Goal: Task Accomplishment & Management: Manage account settings

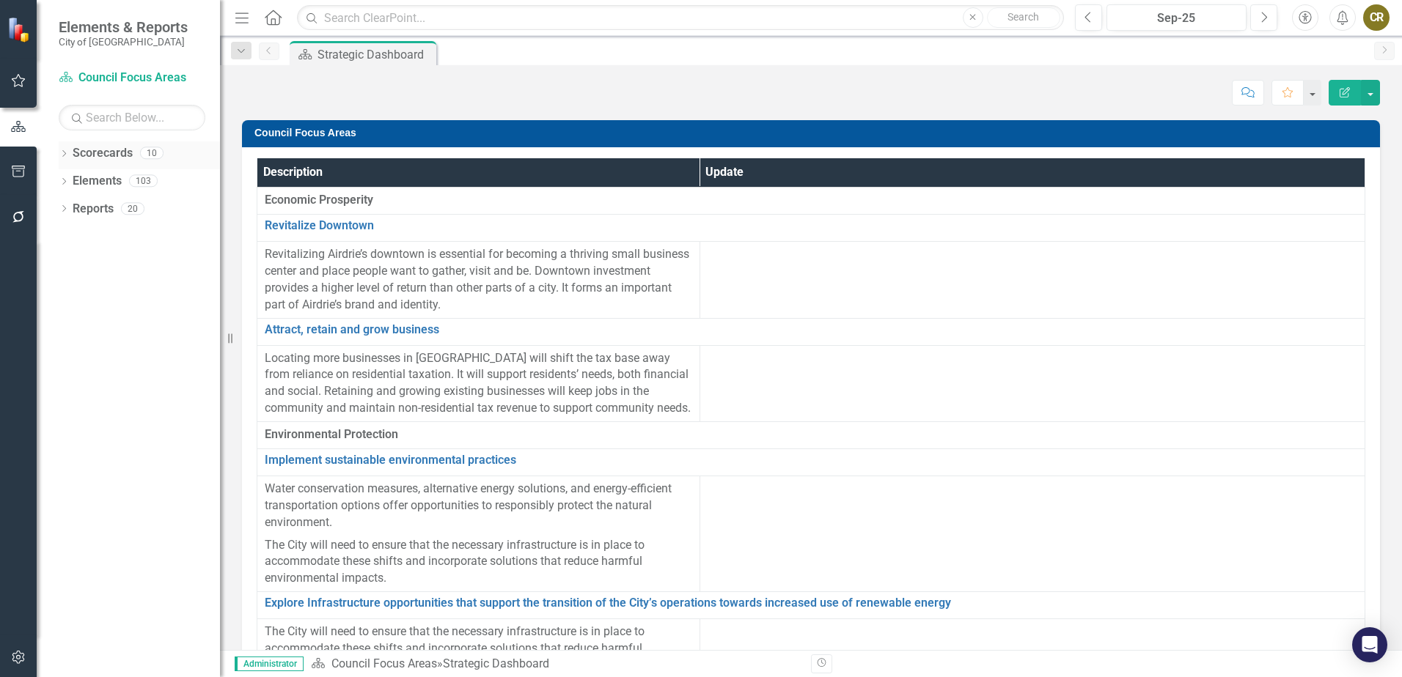
click at [63, 152] on icon "Dropdown" at bounding box center [64, 155] width 10 height 8
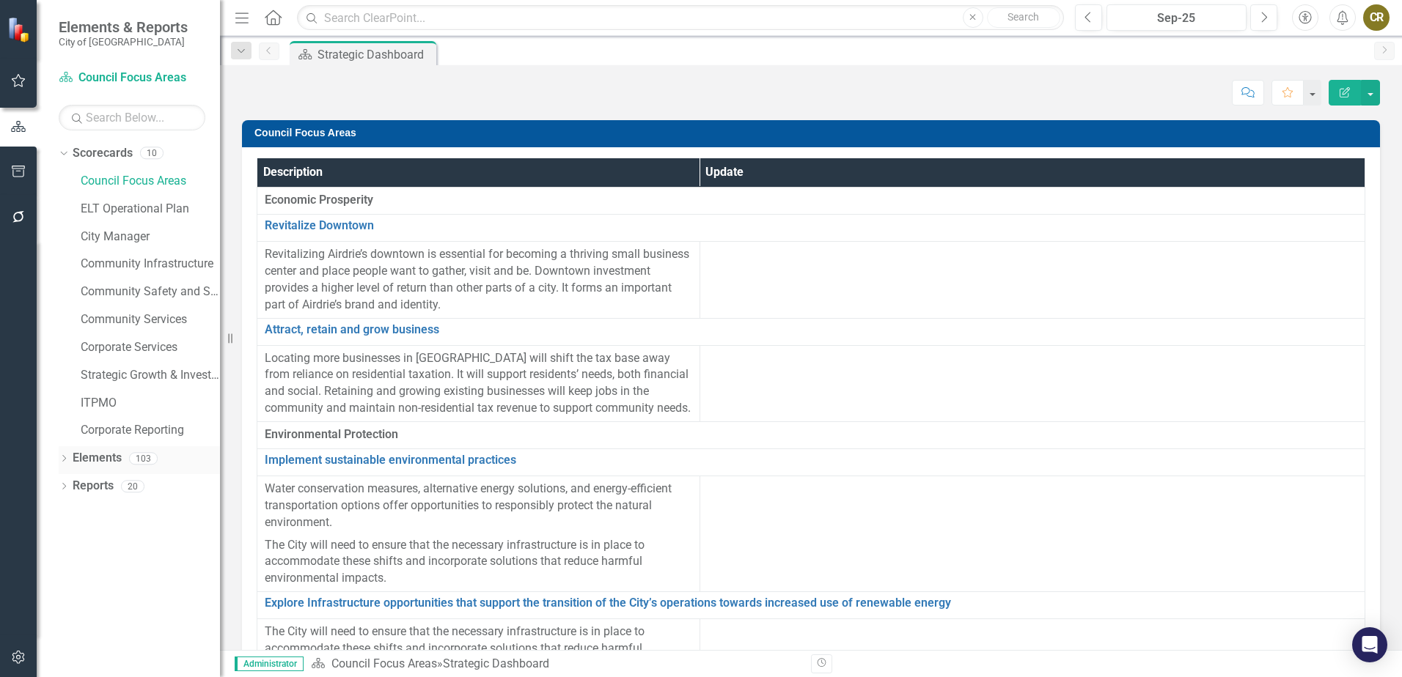
click at [68, 455] on div "Dropdown" at bounding box center [64, 461] width 10 height 12
click at [63, 565] on div "Dropdown" at bounding box center [64, 571] width 10 height 12
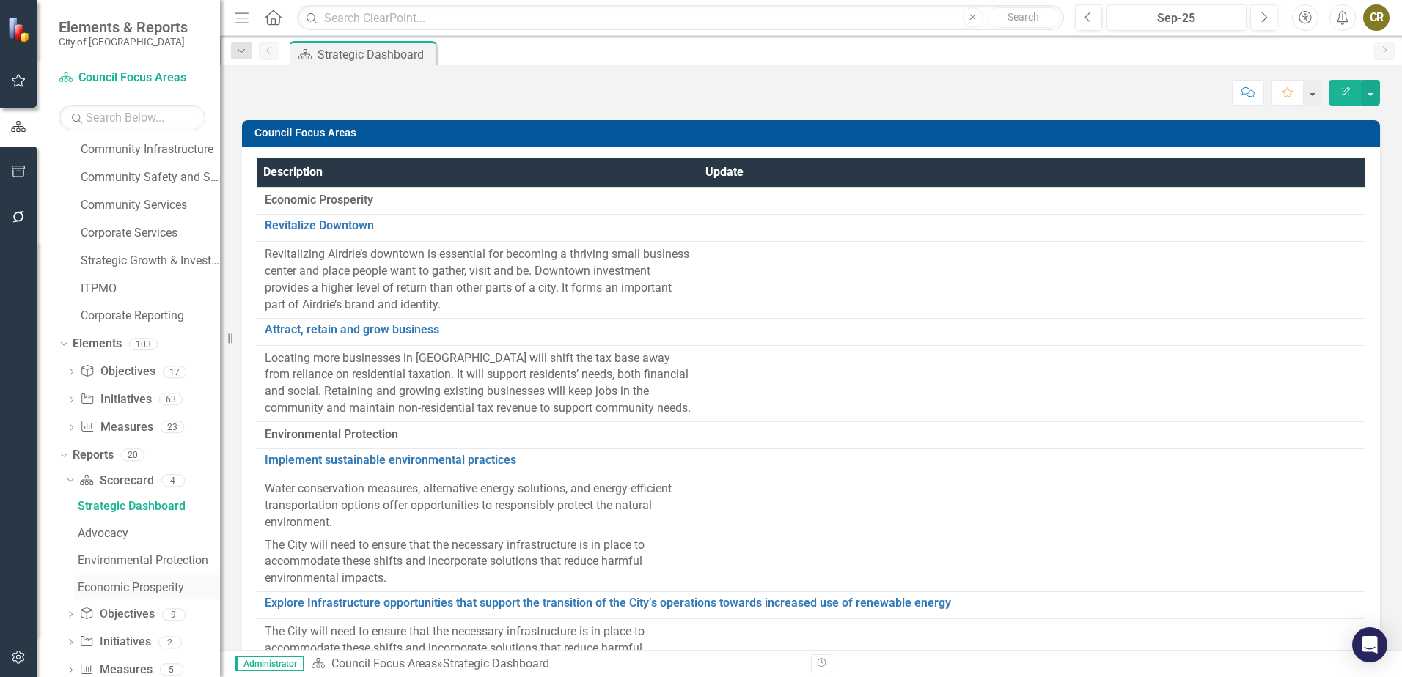
scroll to position [145, 0]
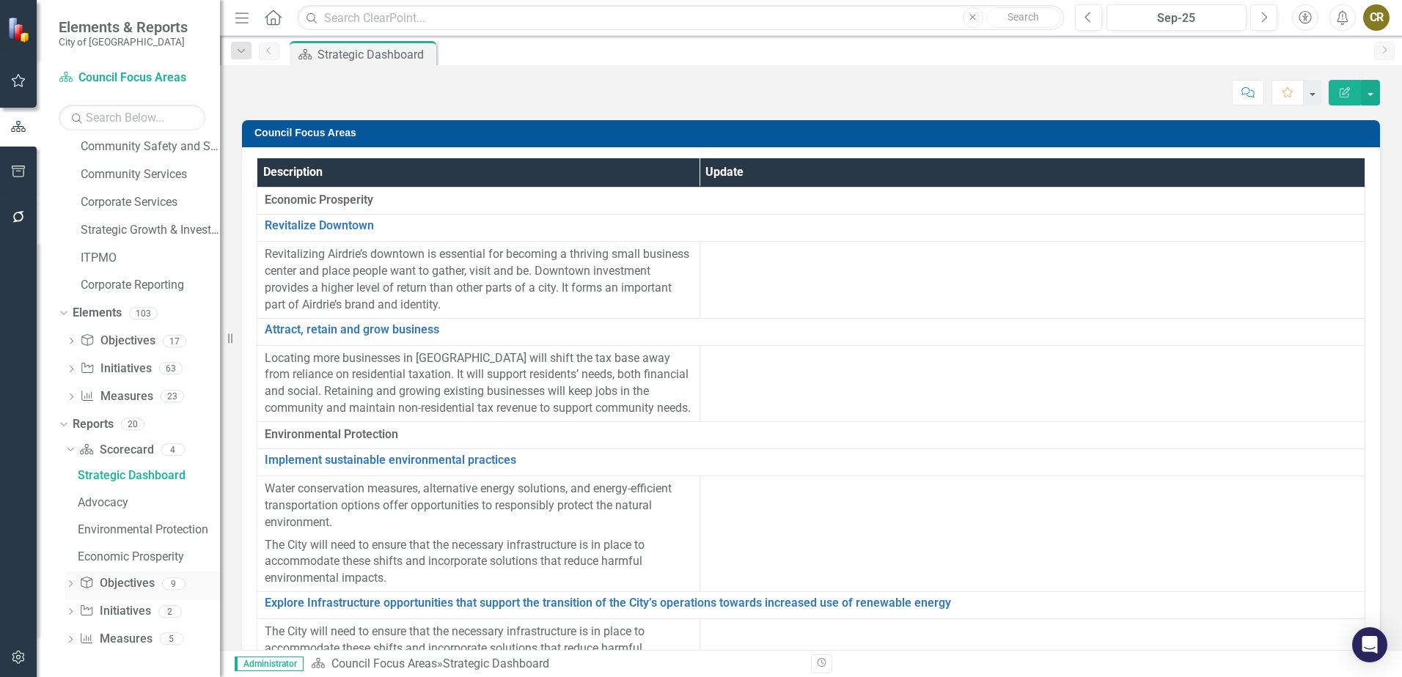
click at [70, 581] on icon "Dropdown" at bounding box center [70, 585] width 10 height 8
click at [69, 481] on icon "Dropdown" at bounding box center [69, 477] width 8 height 10
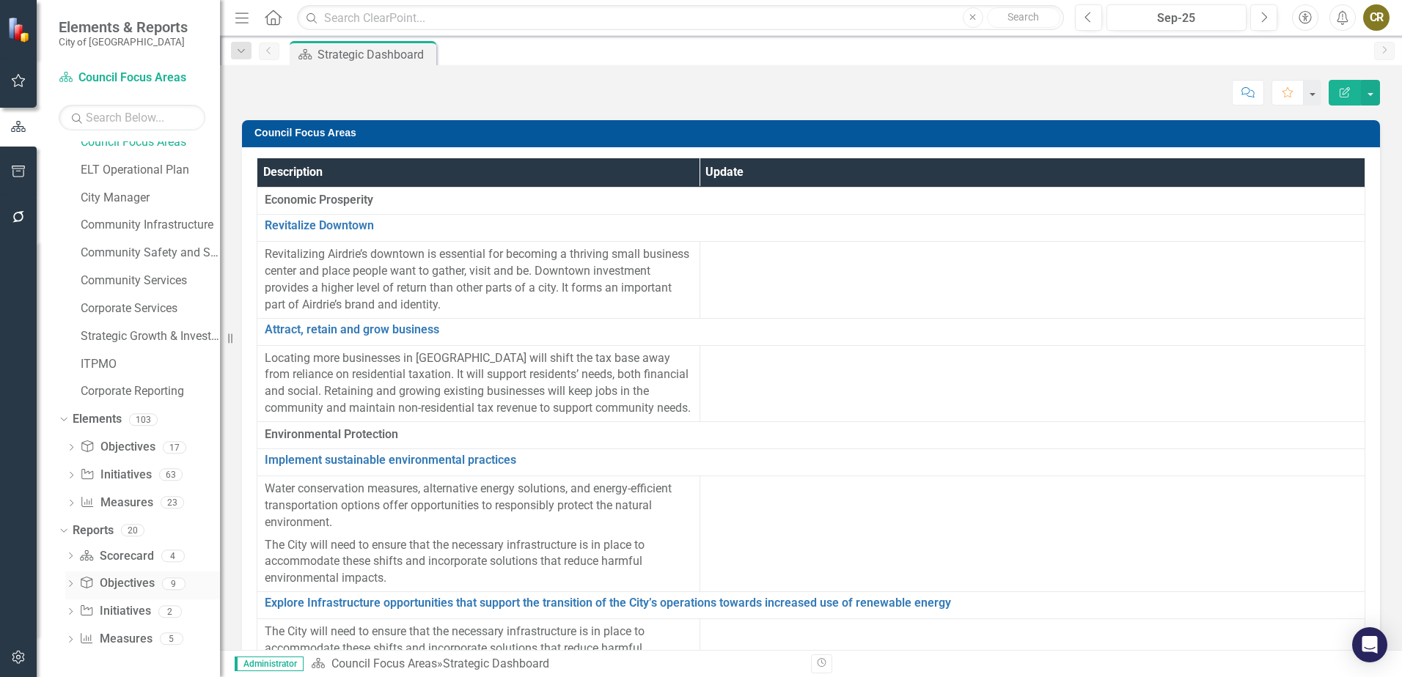
scroll to position [39, 0]
click at [65, 561] on icon "Dropdown" at bounding box center [70, 558] width 10 height 8
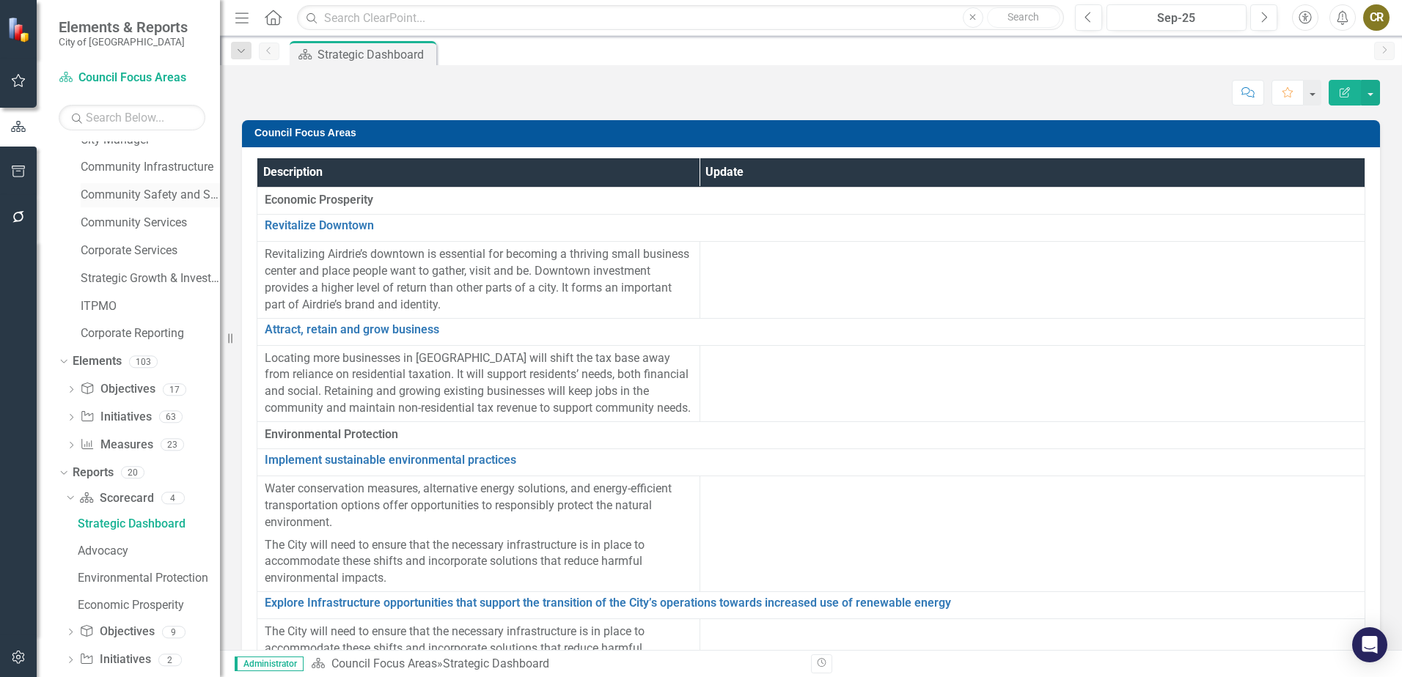
scroll to position [72, 0]
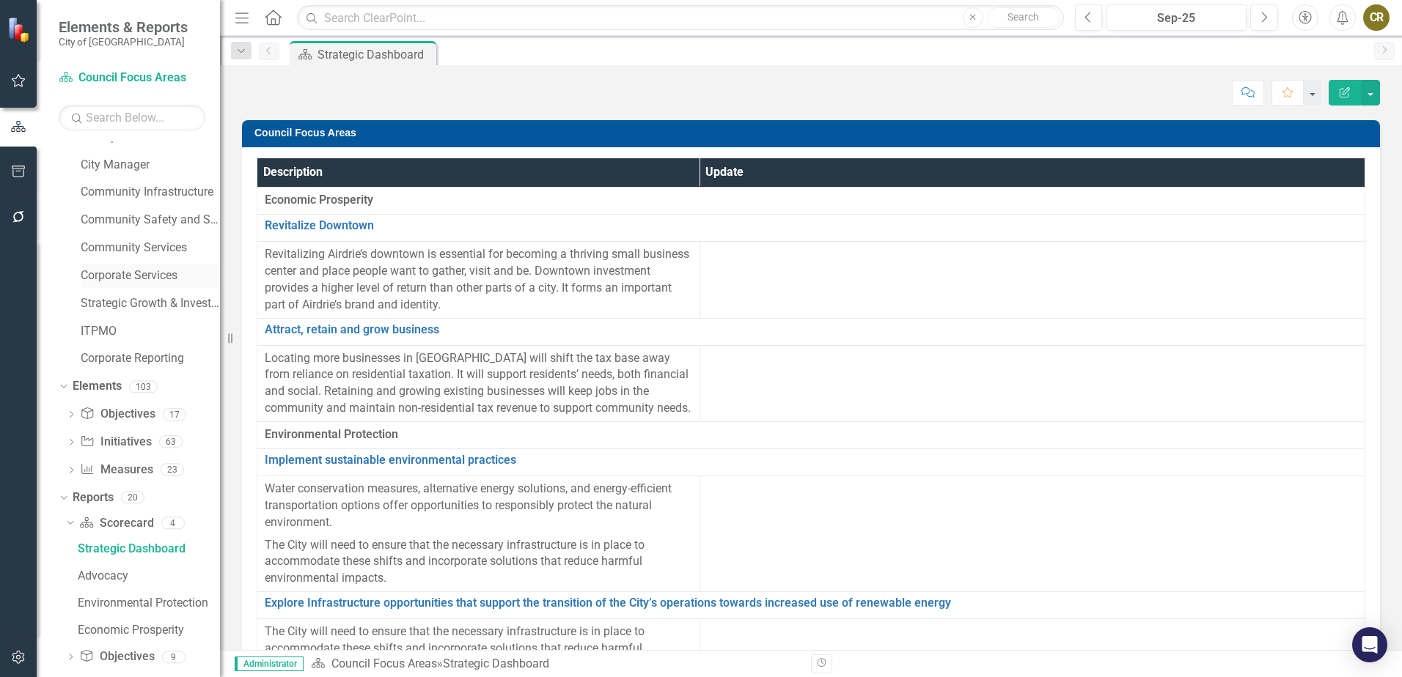
click at [131, 275] on link "Corporate Services" at bounding box center [150, 276] width 139 height 17
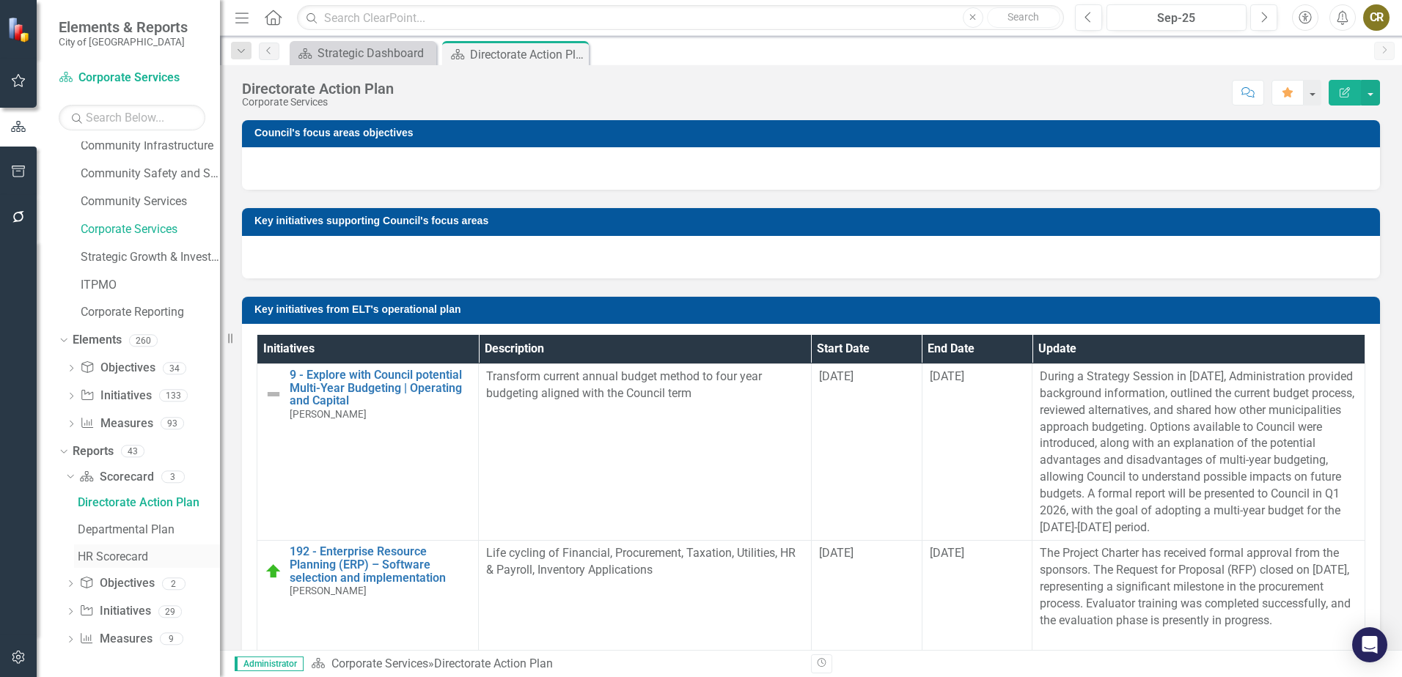
click at [106, 559] on div "HR Scorecard" at bounding box center [149, 557] width 142 height 13
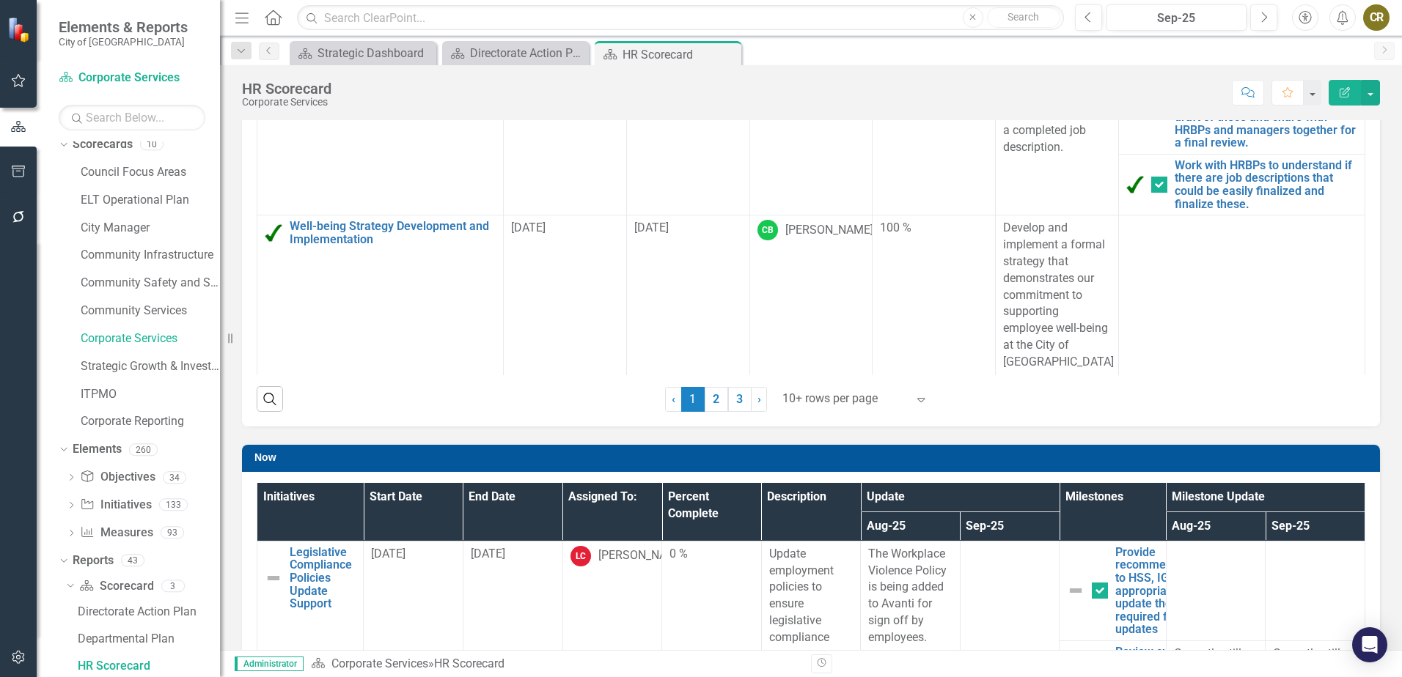
scroll to position [293, 0]
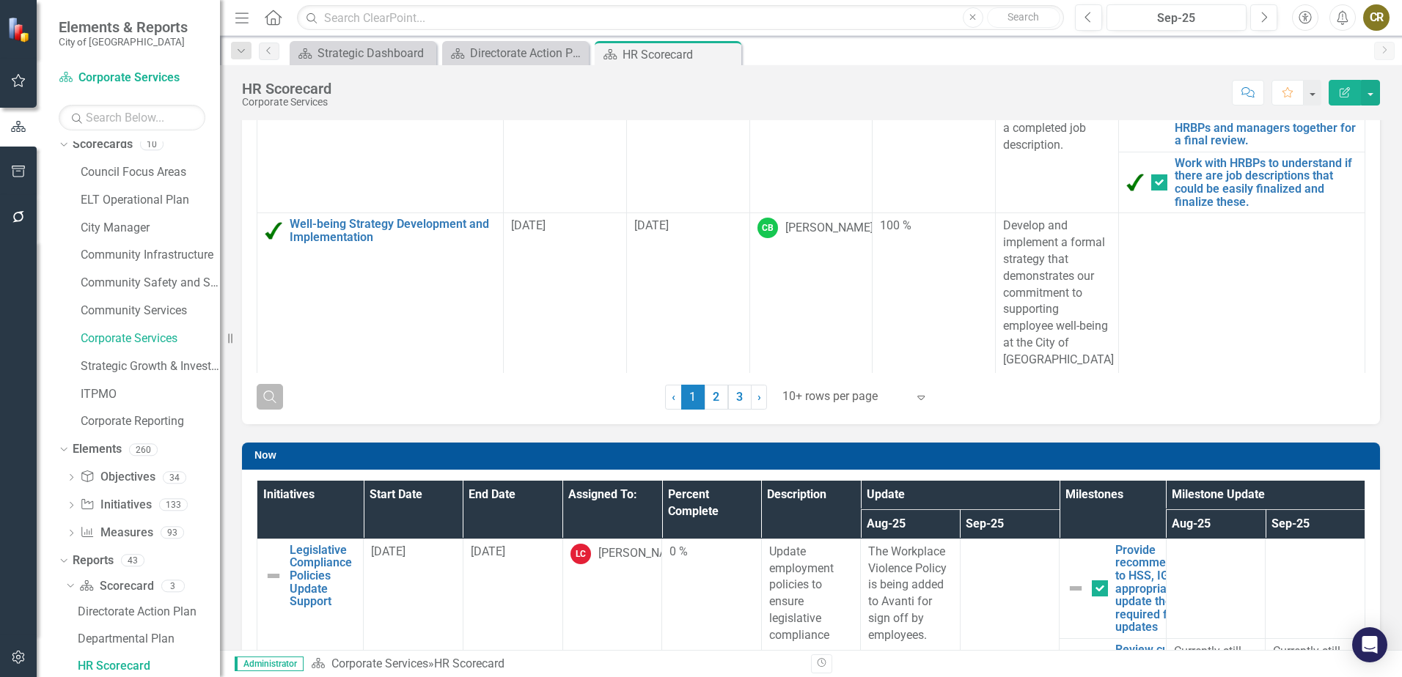
click at [273, 394] on icon "Search" at bounding box center [270, 396] width 16 height 13
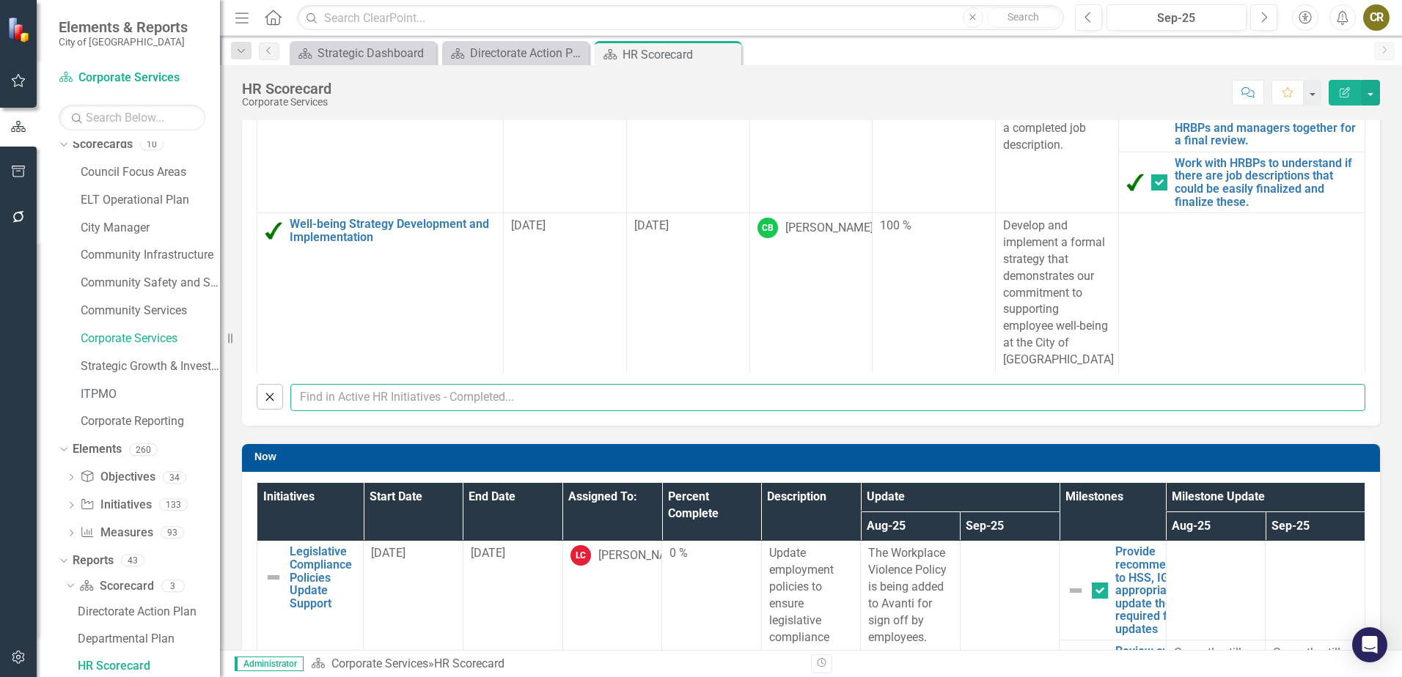
click at [372, 397] on input "text" at bounding box center [827, 397] width 1075 height 27
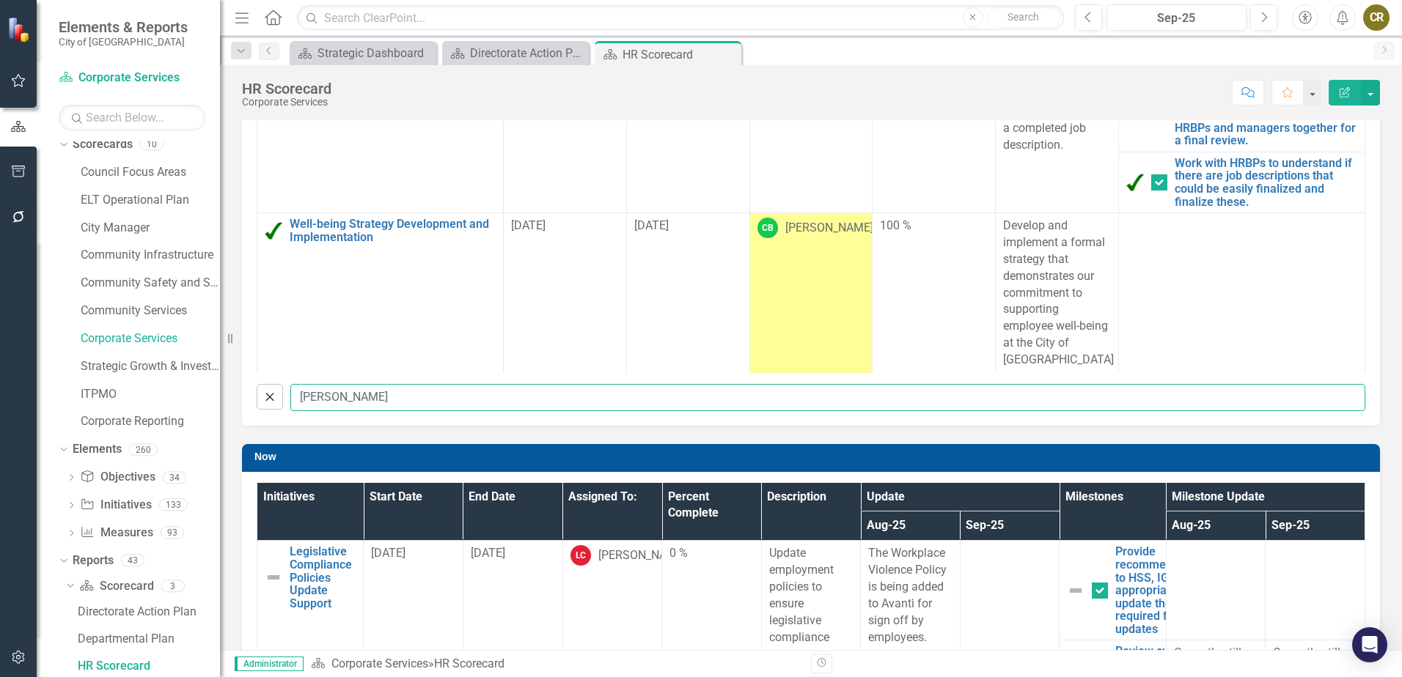
type input "[PERSON_NAME]"
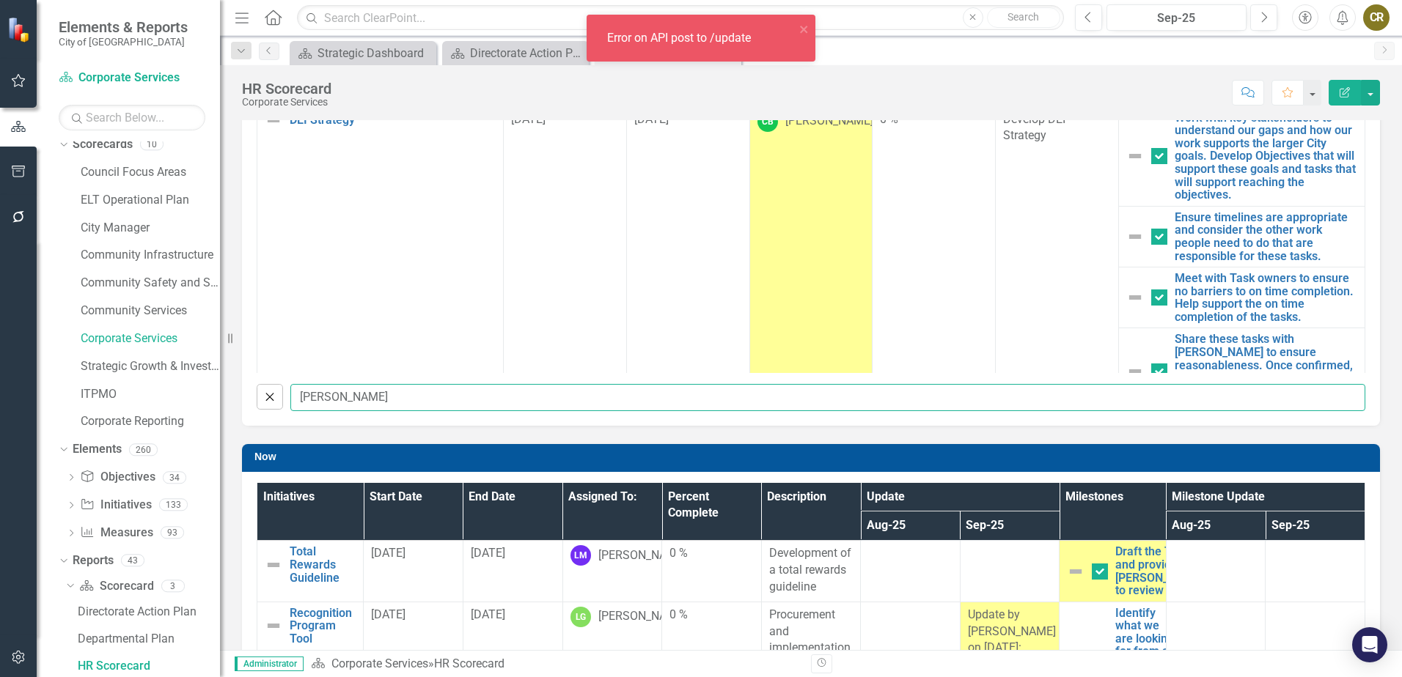
checkbox input "false"
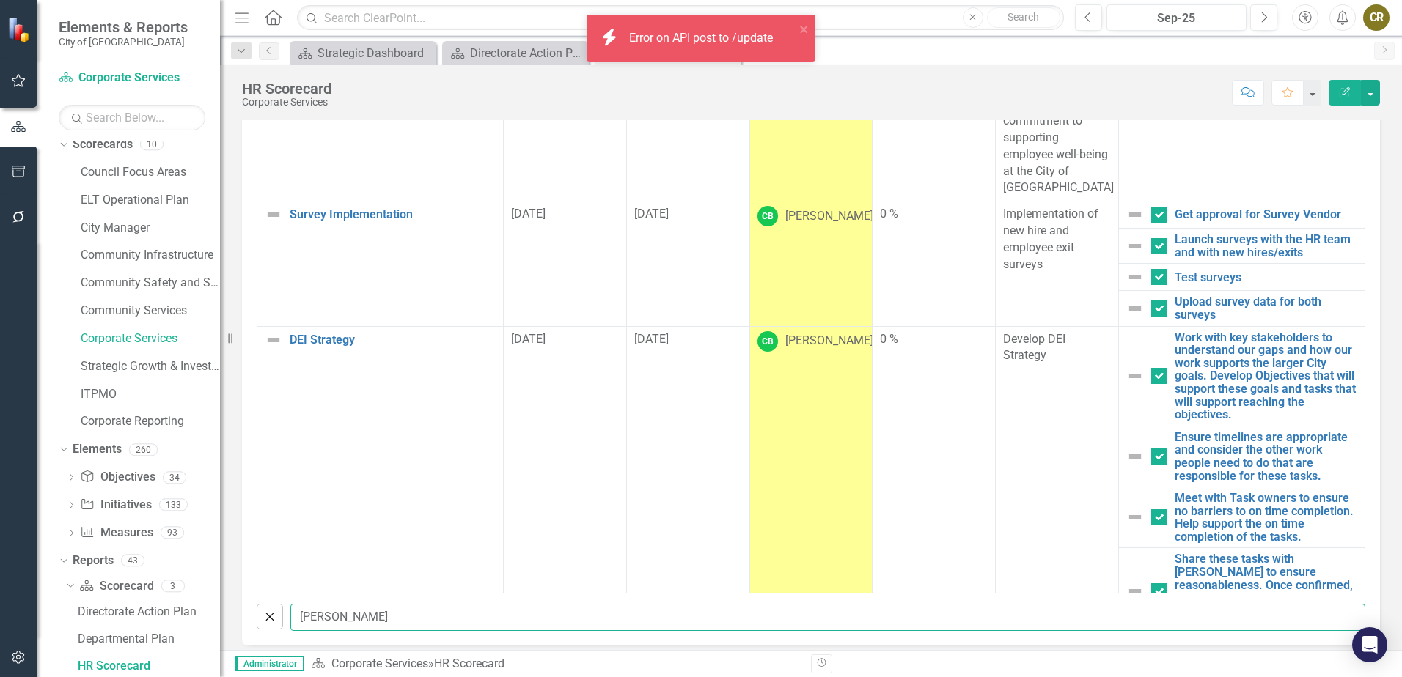
scroll to position [0, 0]
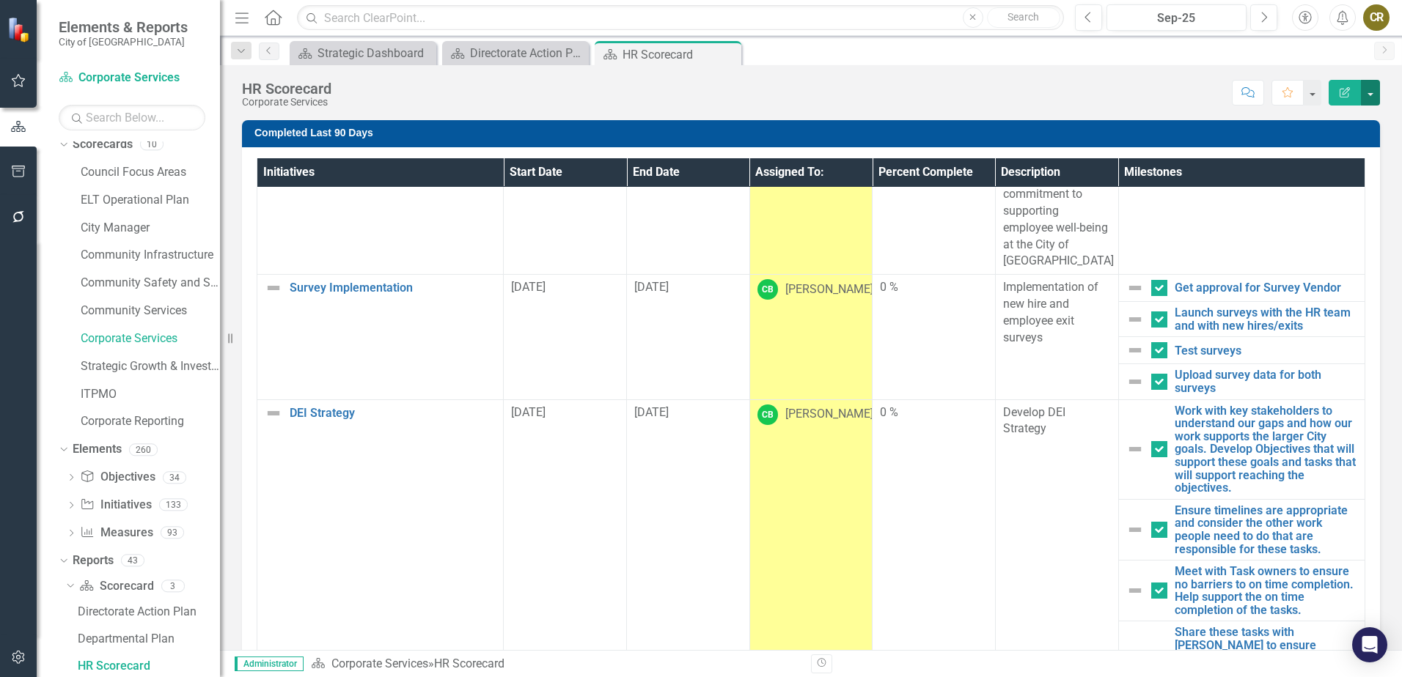
click at [1374, 94] on button "button" at bounding box center [1370, 93] width 19 height 26
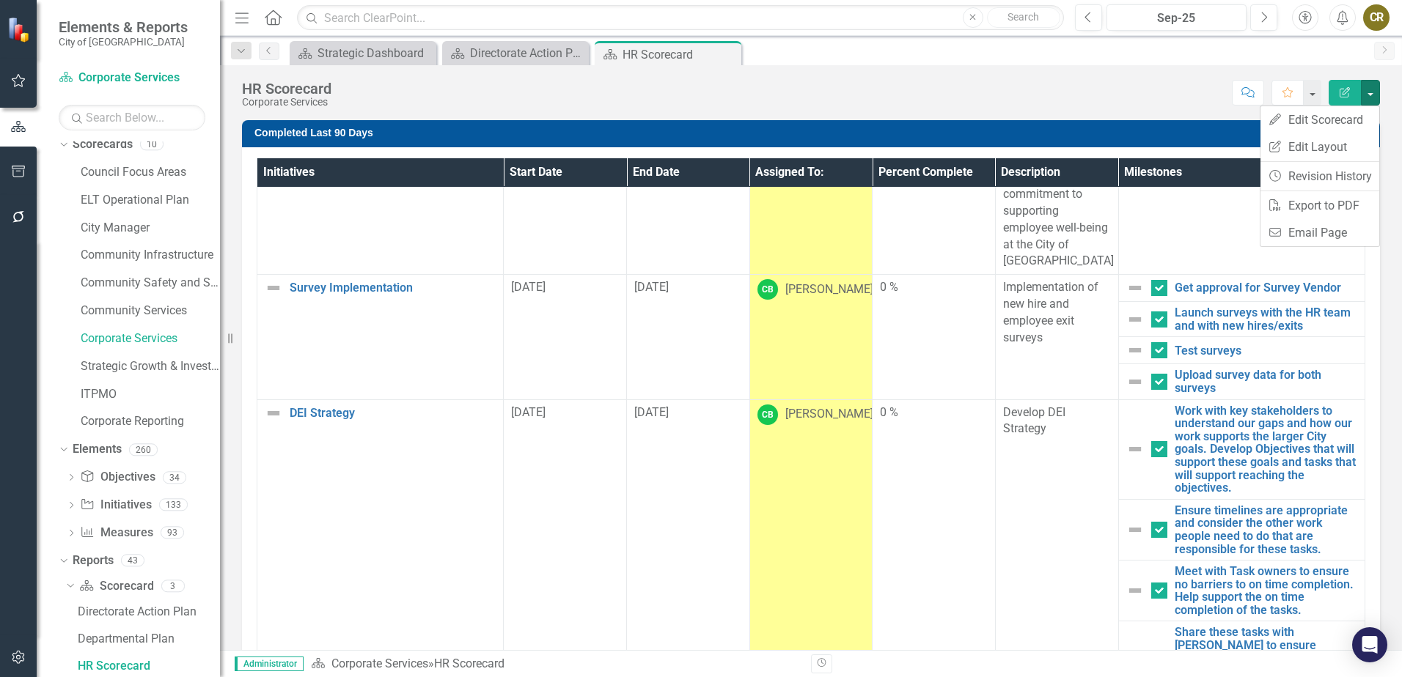
click at [913, 100] on div "Score: N/A Sep-25 Completed Comment Favorite Edit Report" at bounding box center [859, 92] width 1041 height 25
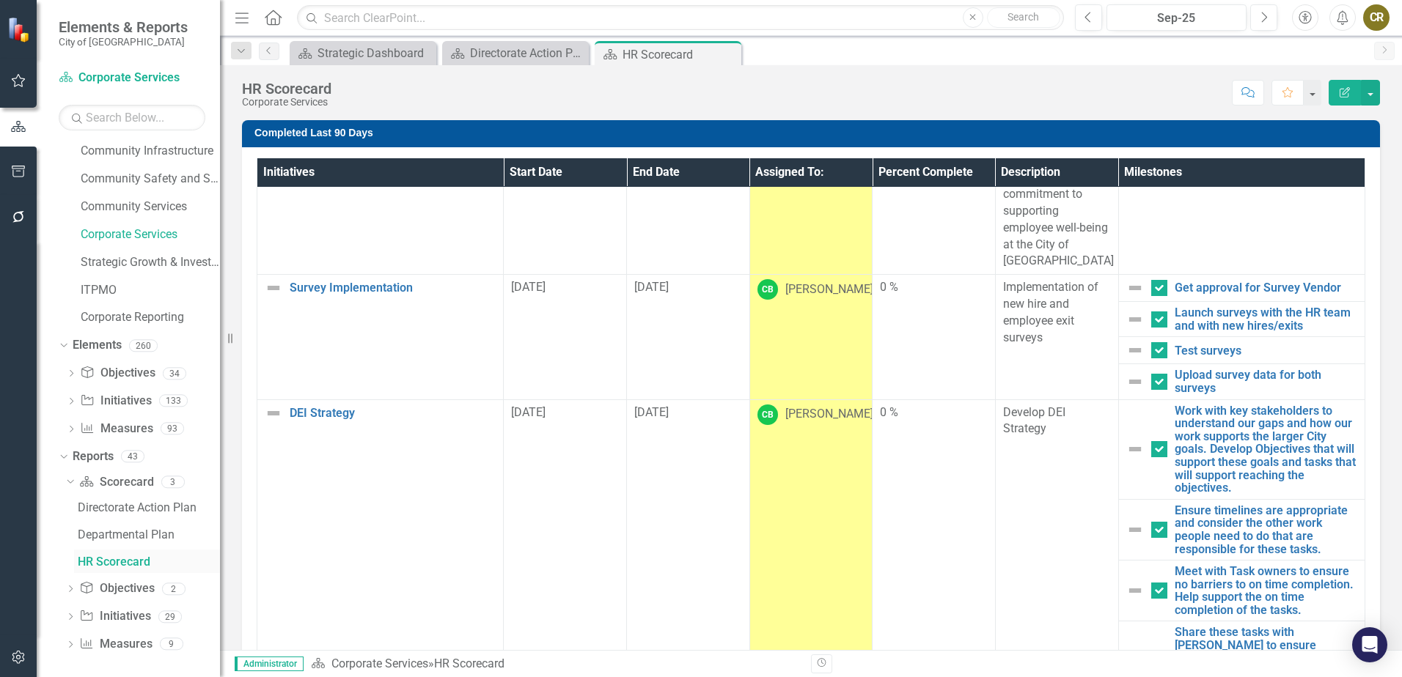
scroll to position [118, 0]
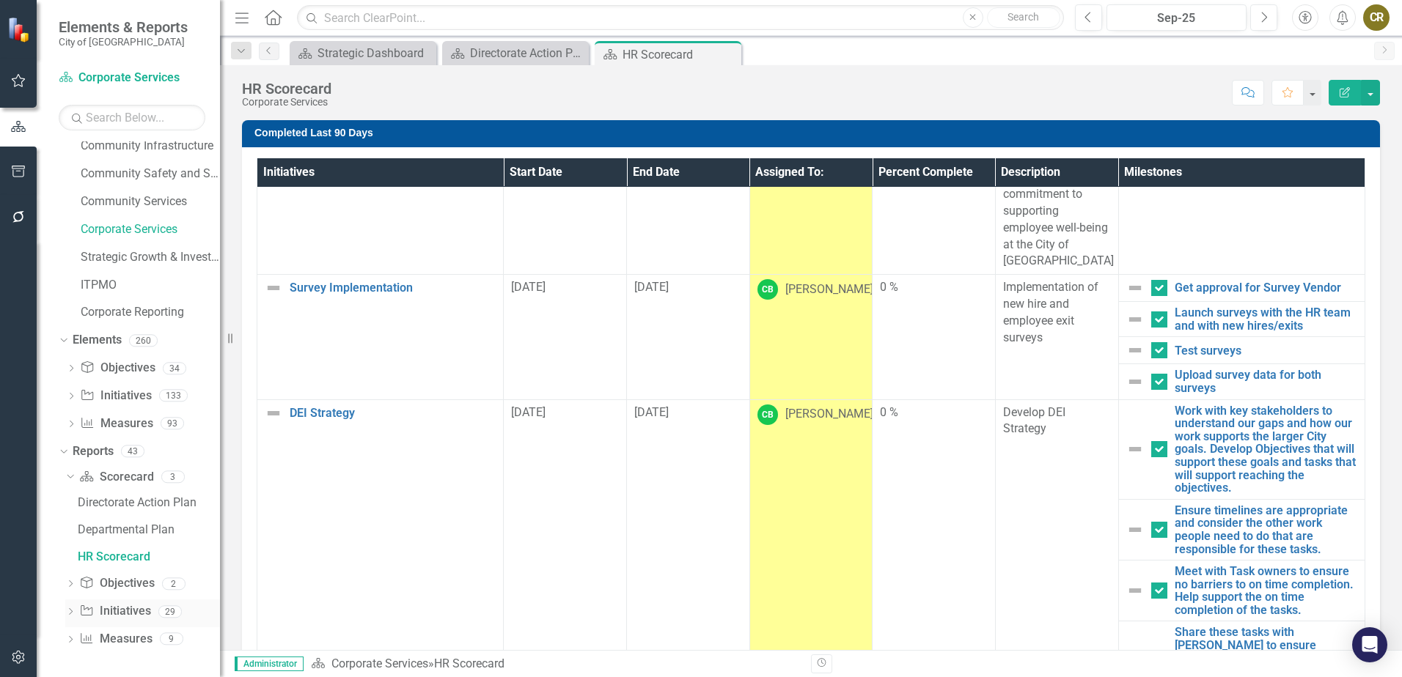
click at [66, 610] on icon "Dropdown" at bounding box center [70, 613] width 10 height 8
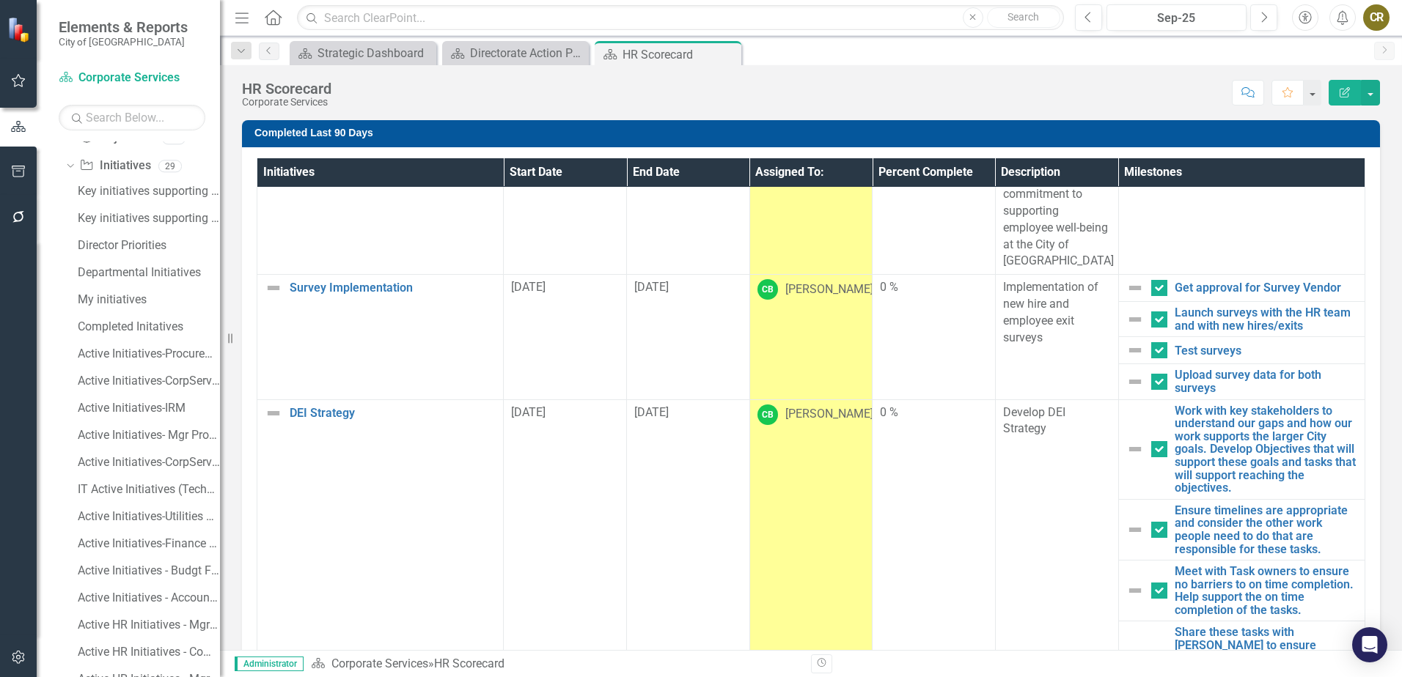
scroll to position [631, 0]
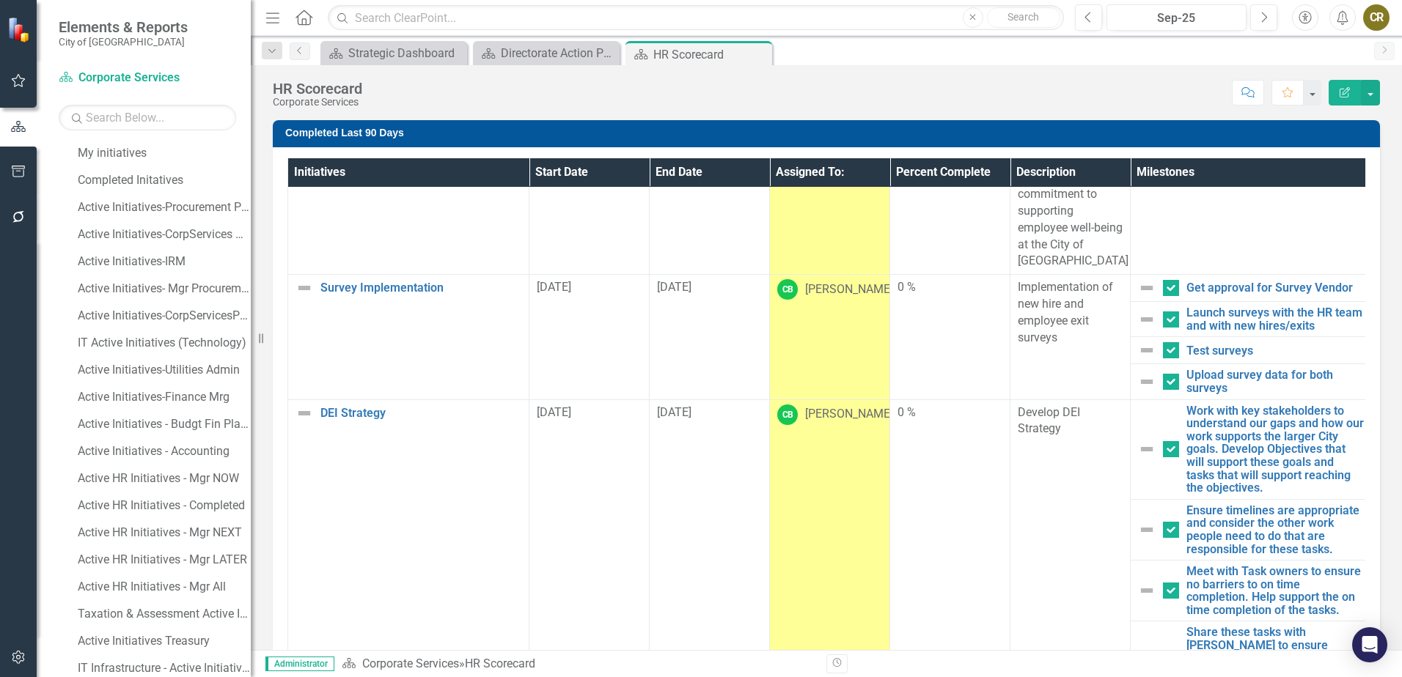
drag, startPoint x: 221, startPoint y: 417, endPoint x: 254, endPoint y: 424, distance: 34.4
click at [254, 424] on div "Resize" at bounding box center [257, 338] width 12 height 677
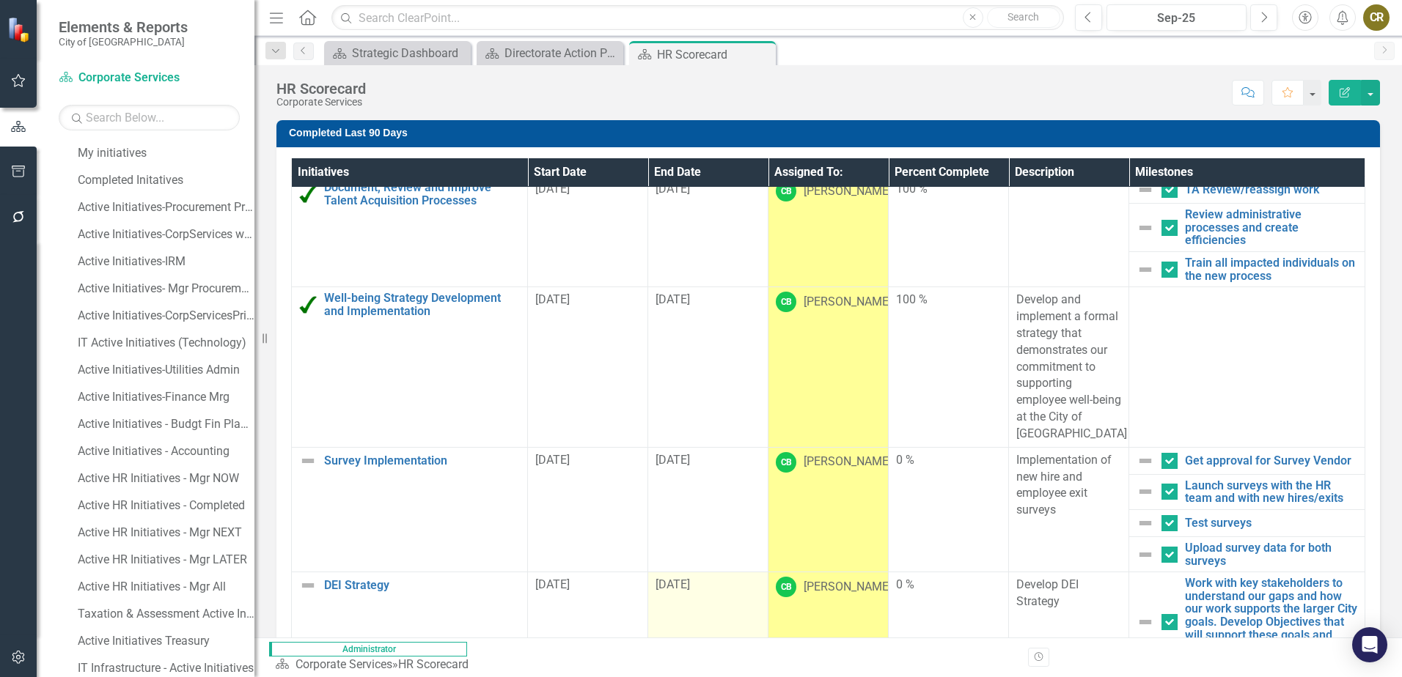
scroll to position [0, 0]
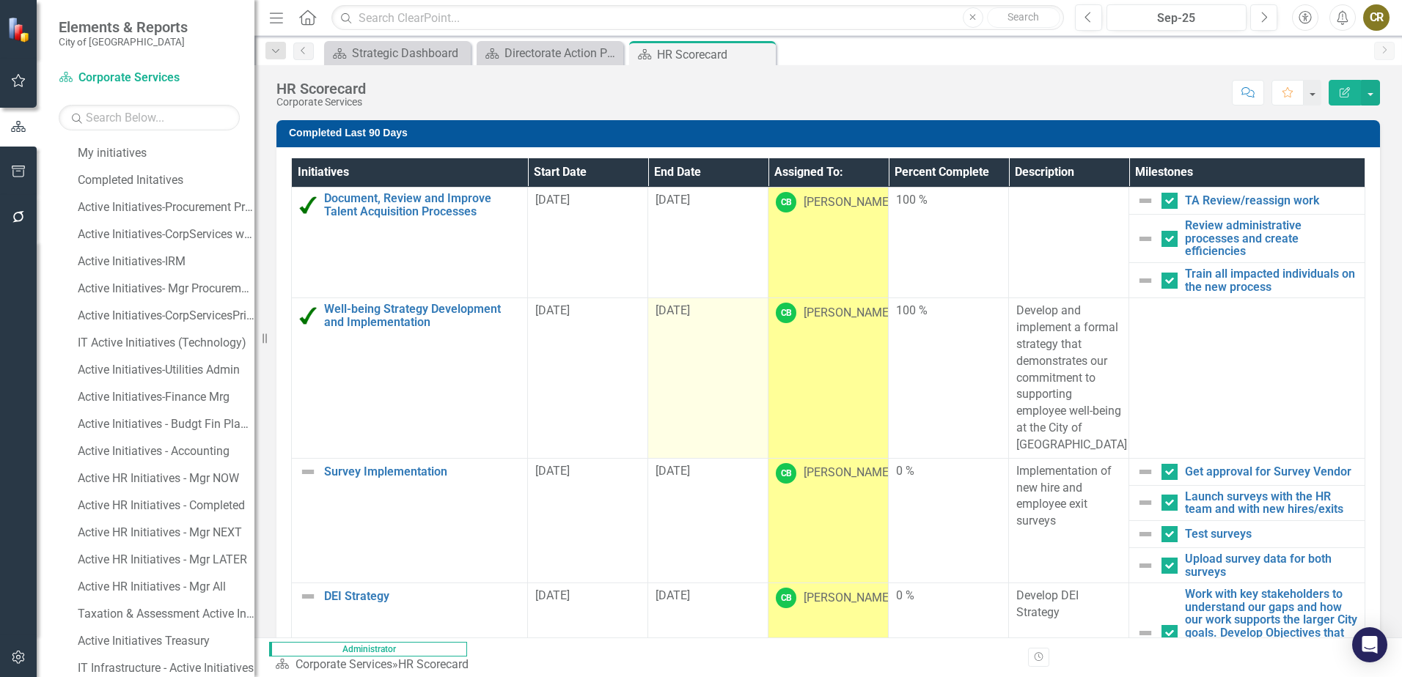
click at [702, 394] on td "[DATE]" at bounding box center [708, 378] width 120 height 161
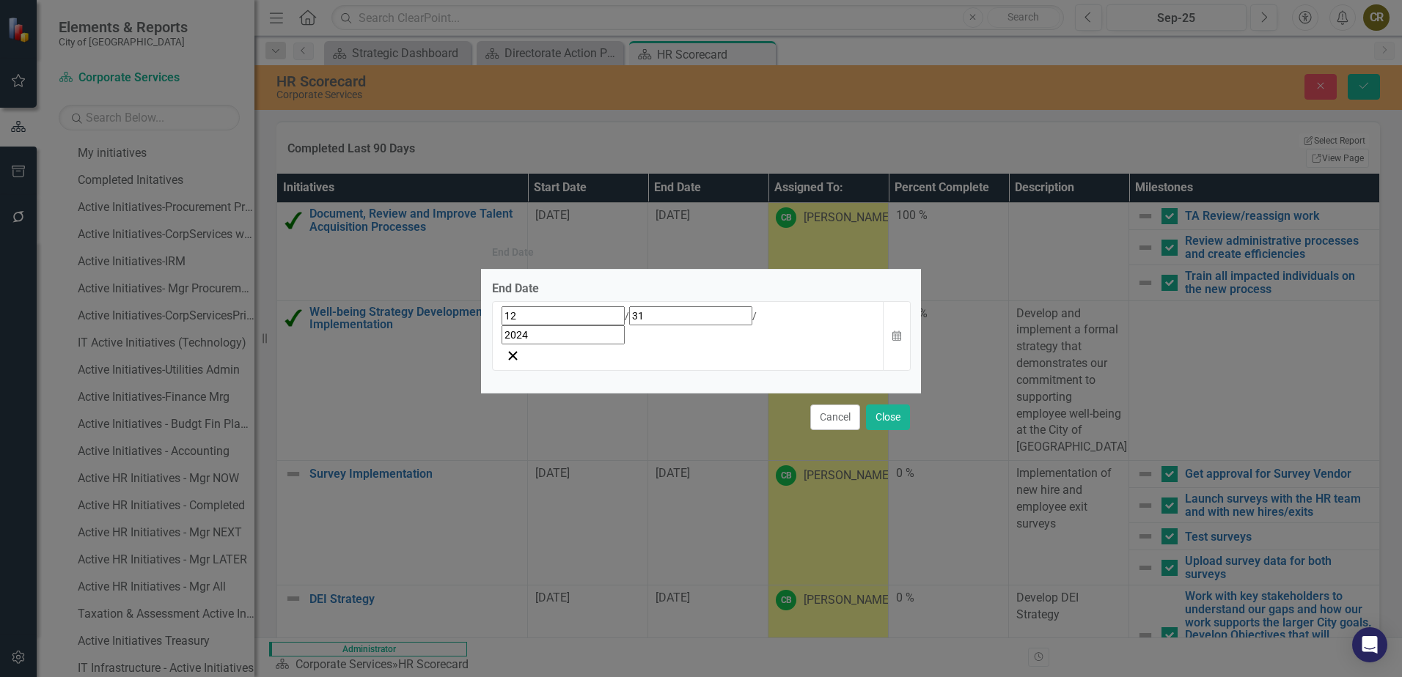
click at [661, 154] on div "End Date End Date [DATE] Calendar Cancel Close" at bounding box center [701, 338] width 440 height 677
click at [838, 405] on button "Cancel" at bounding box center [835, 418] width 50 height 26
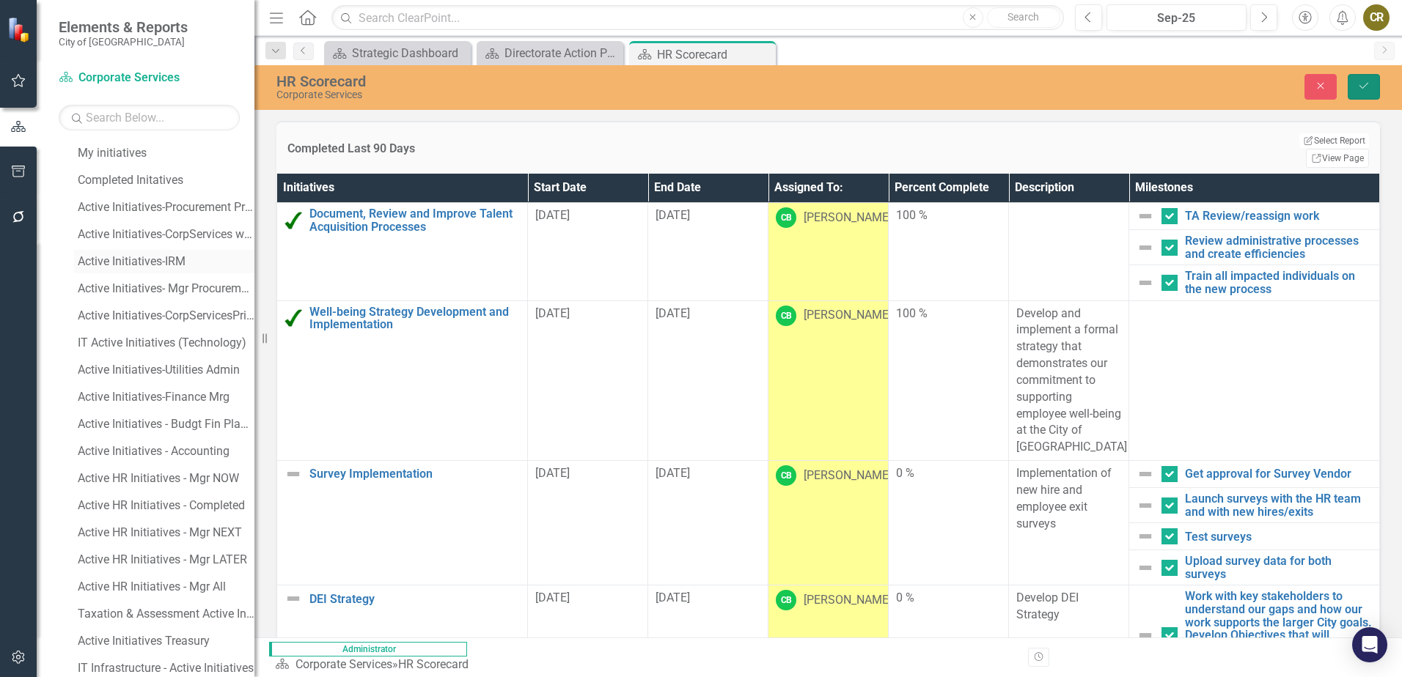
drag, startPoint x: 1361, startPoint y: 91, endPoint x: 234, endPoint y: 273, distance: 1141.5
click at [1361, 91] on icon "Save" at bounding box center [1363, 86] width 13 height 10
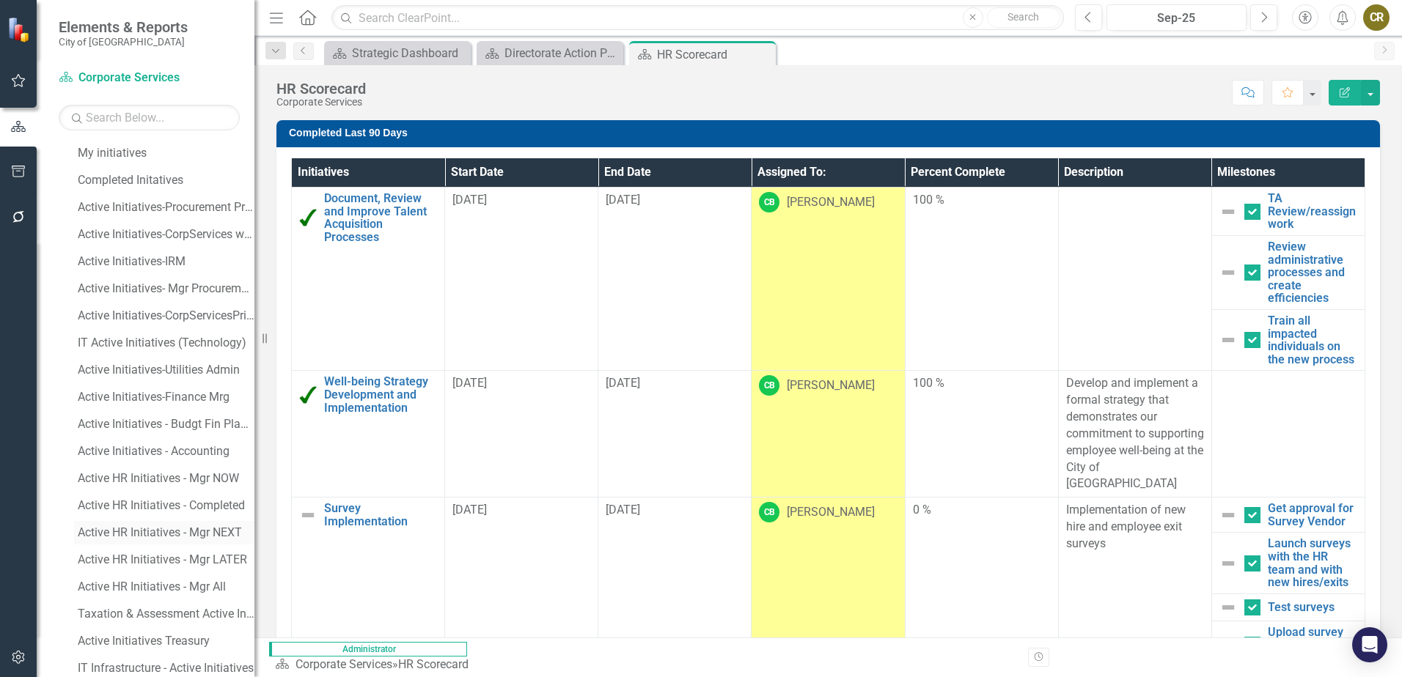
scroll to position [705, 0]
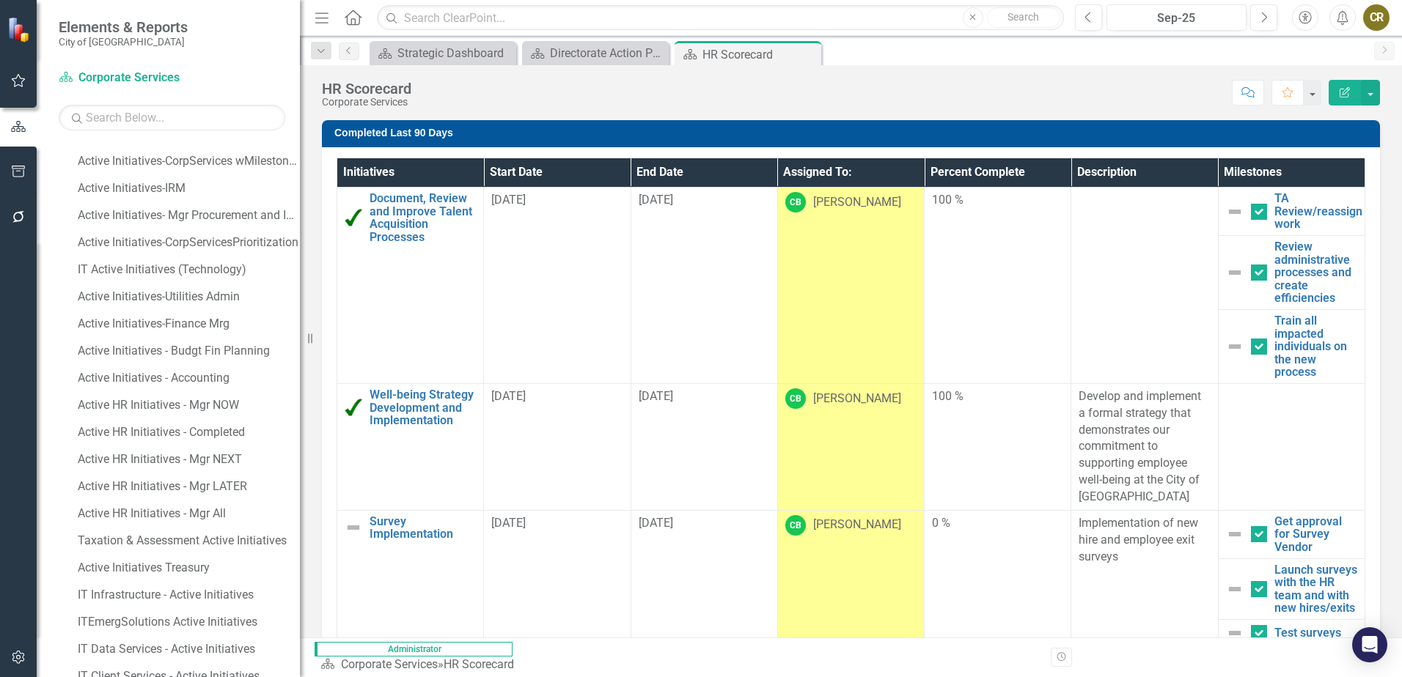
drag, startPoint x: 255, startPoint y: 400, endPoint x: 300, endPoint y: 402, distance: 44.8
click at [300, 402] on div "Resize" at bounding box center [306, 338] width 12 height 677
click at [152, 407] on div "Active HR Initiatives - Mgr NOW" at bounding box center [189, 405] width 222 height 13
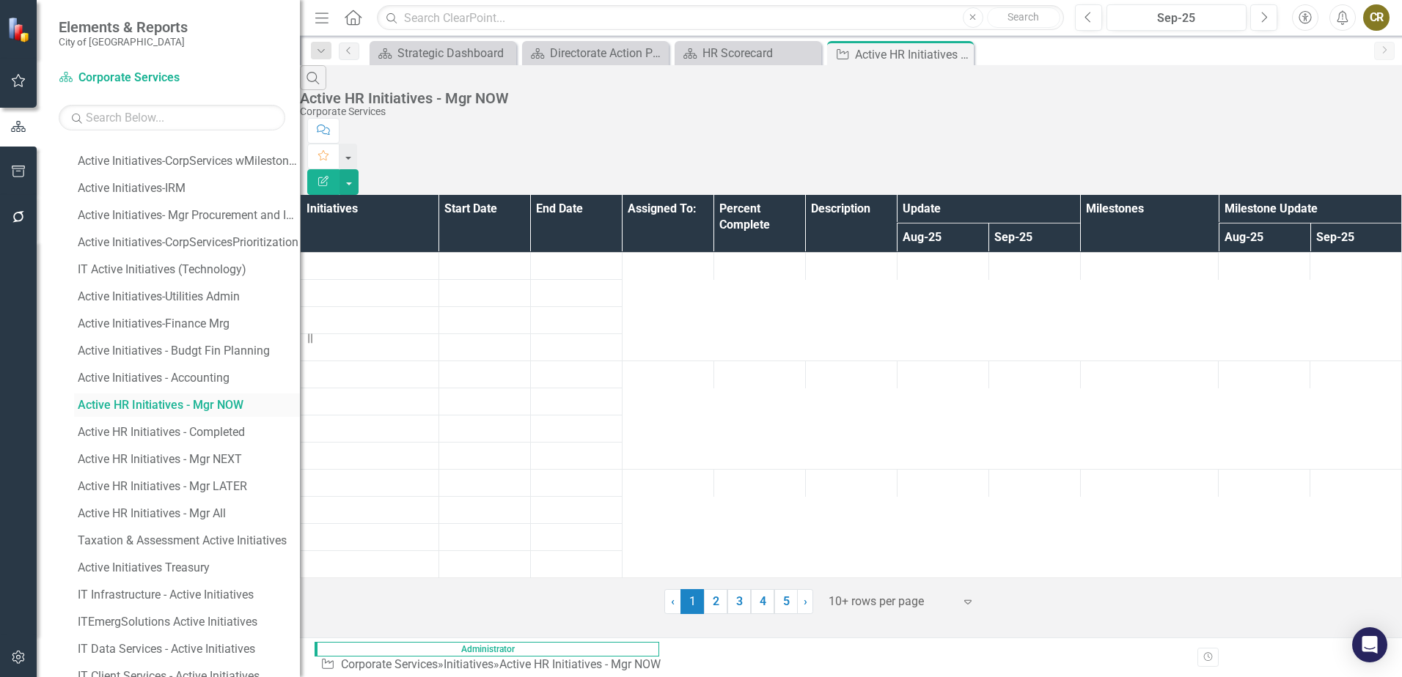
scroll to position [444, 0]
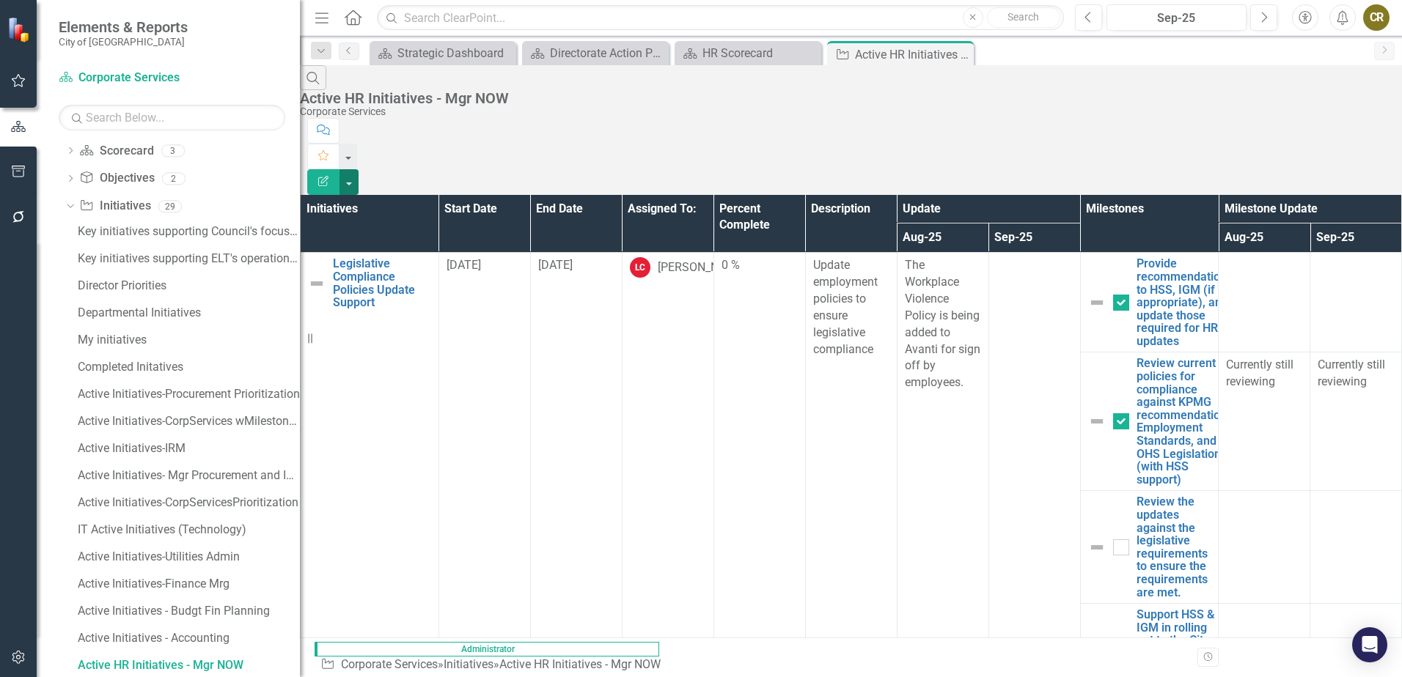
click at [359, 169] on button "button" at bounding box center [348, 182] width 19 height 26
click at [1350, 176] on link "Excel Export to Excel" at bounding box center [1321, 176] width 116 height 27
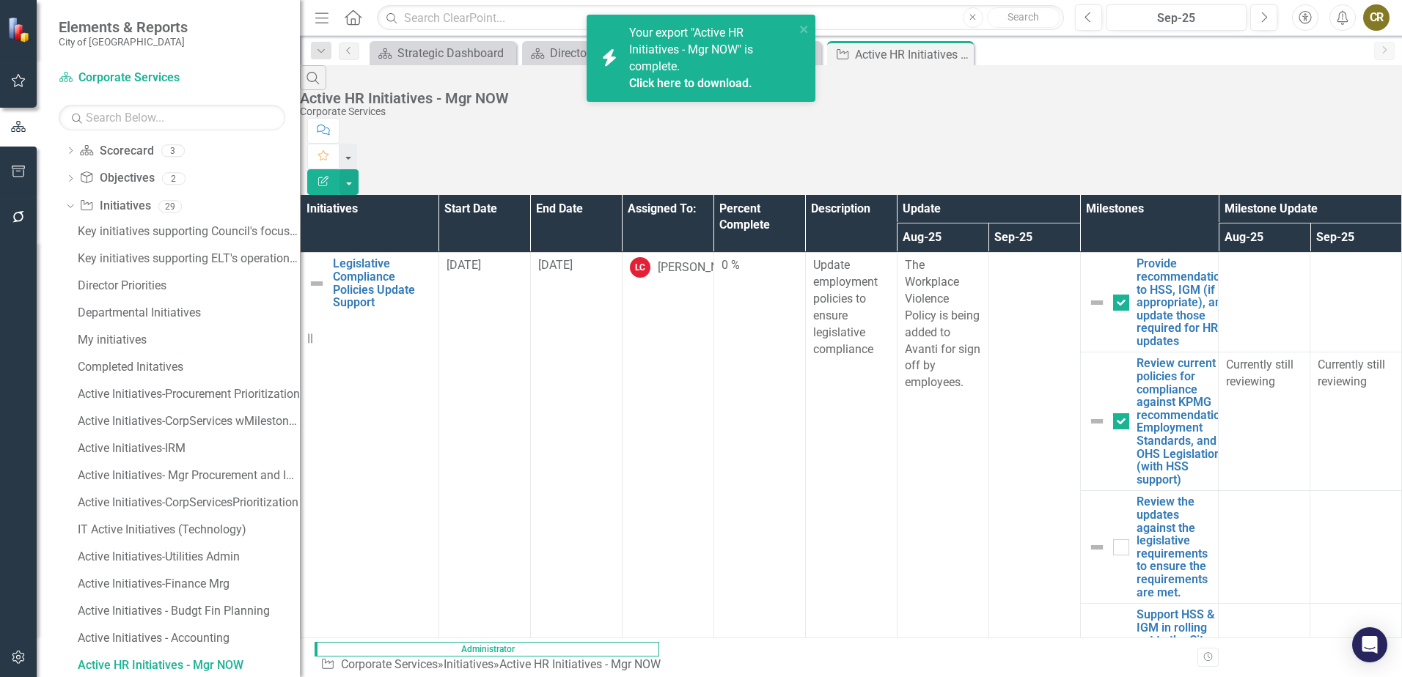
click at [727, 81] on link "Click here to download." at bounding box center [690, 83] width 123 height 14
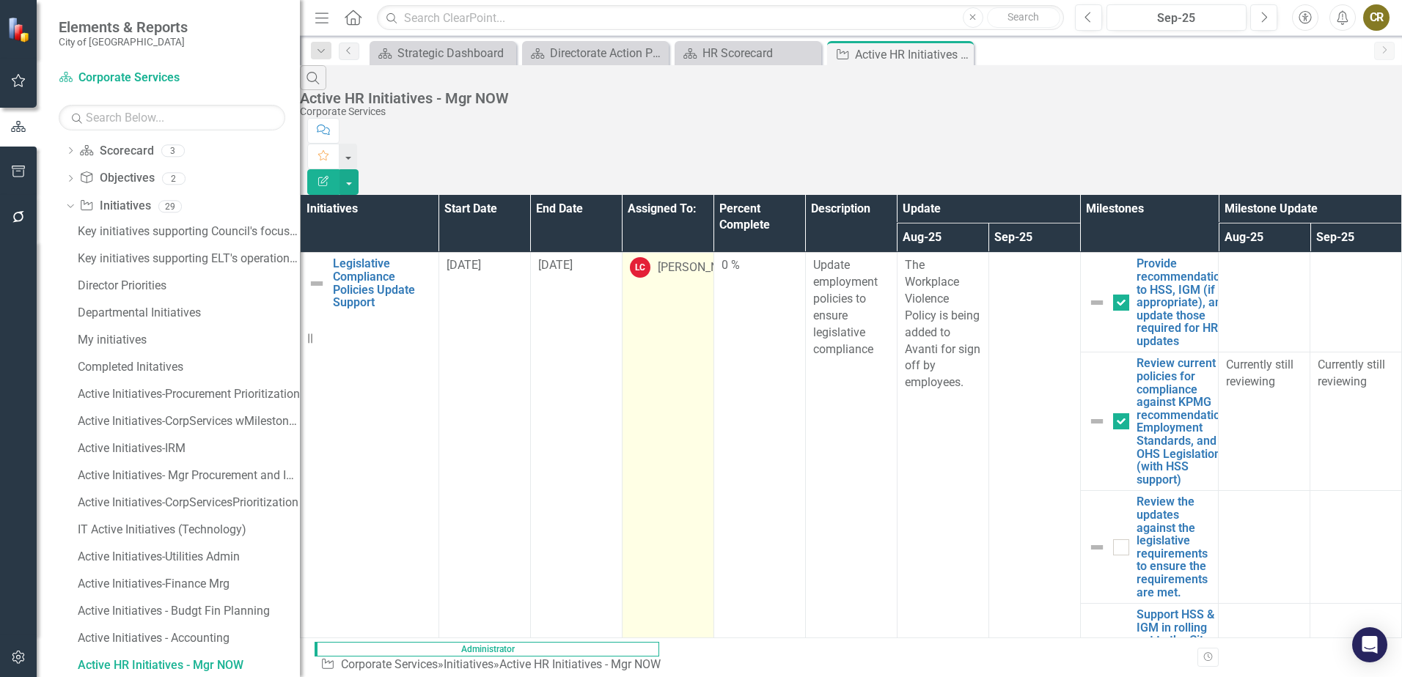
click at [658, 295] on td "LC [PERSON_NAME]" at bounding box center [668, 491] width 92 height 477
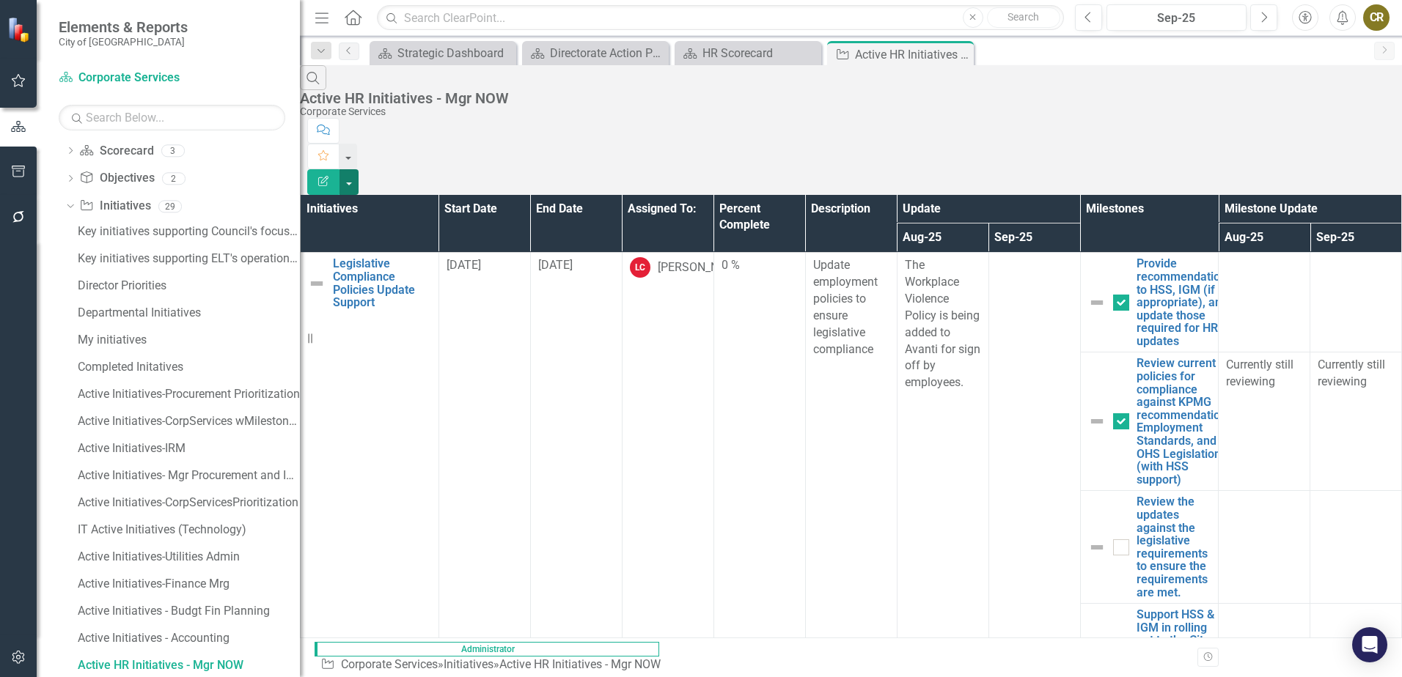
click at [359, 169] on button "button" at bounding box center [348, 182] width 19 height 26
click at [1201, 96] on div "Search Active HR Initiatives - Mgr NOW Corporate Services" at bounding box center [851, 91] width 1102 height 53
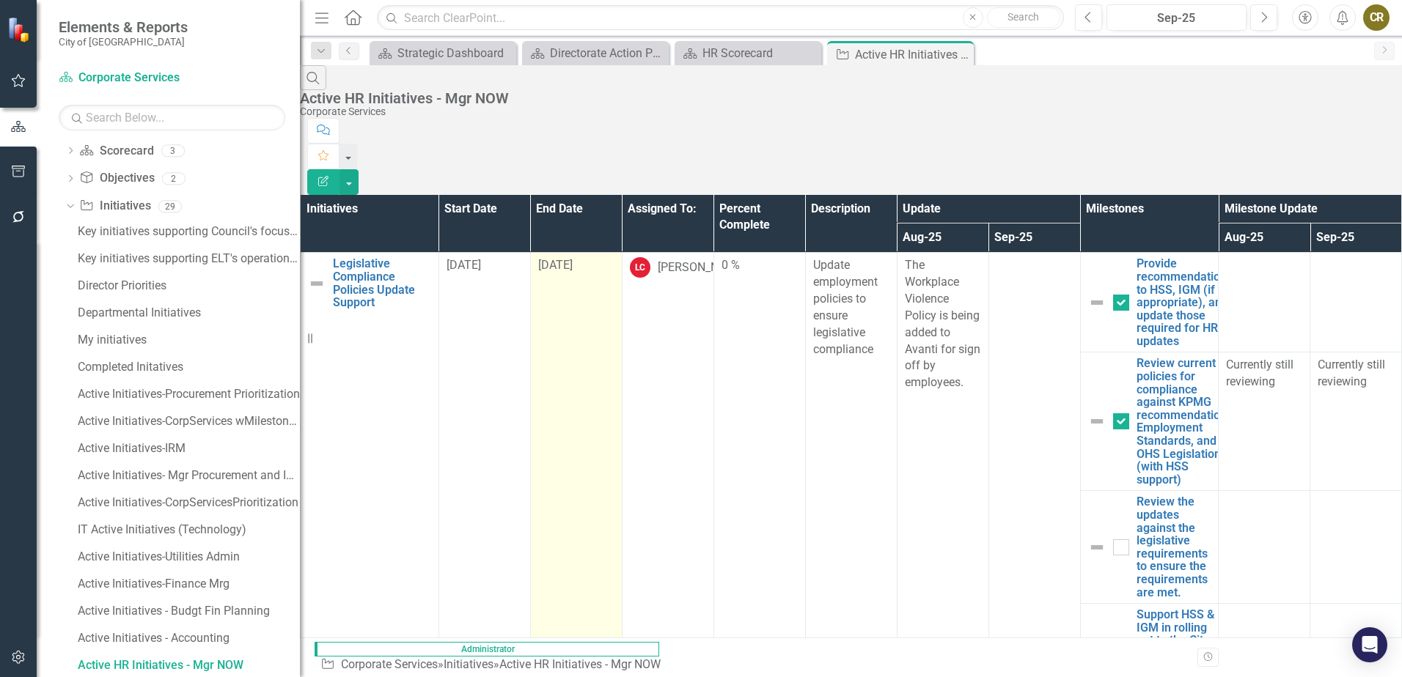
click at [600, 253] on td "[DATE]" at bounding box center [576, 491] width 92 height 477
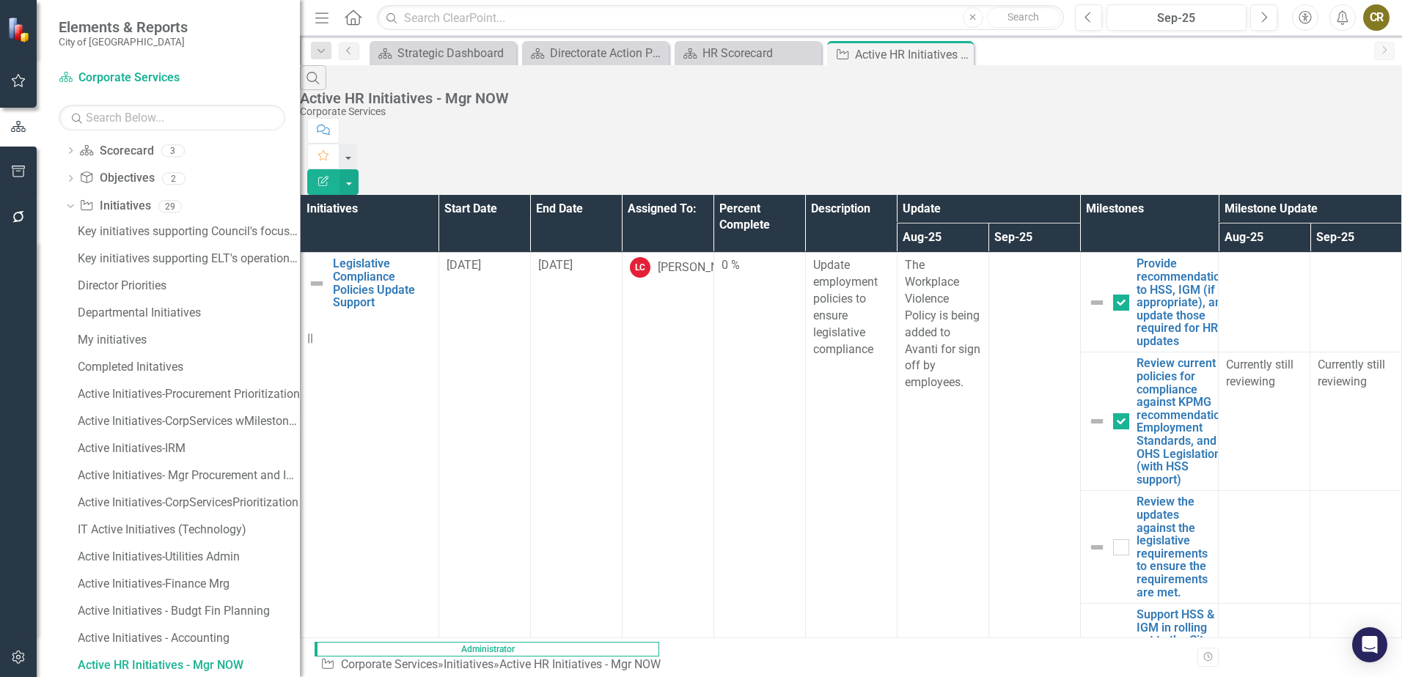
click at [330, 125] on icon "Comment" at bounding box center [323, 130] width 13 height 10
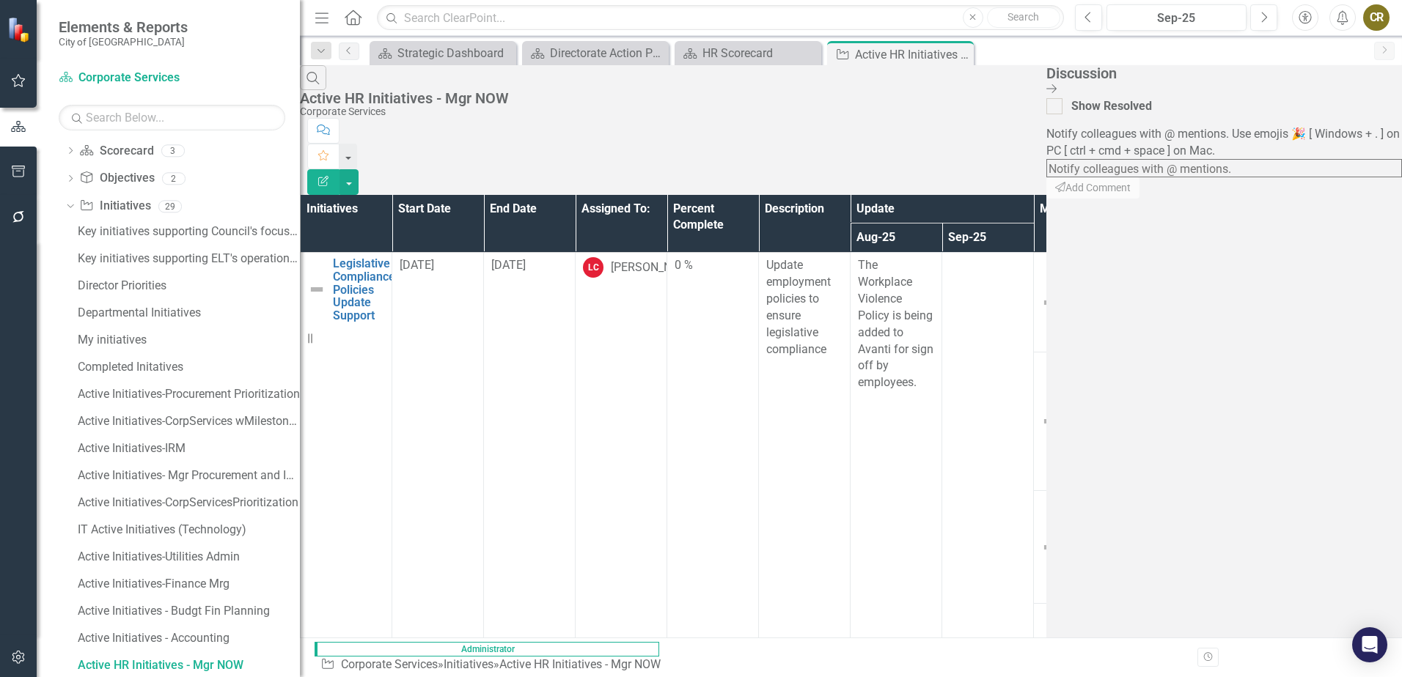
click at [1230, 159] on textarea at bounding box center [1224, 168] width 356 height 18
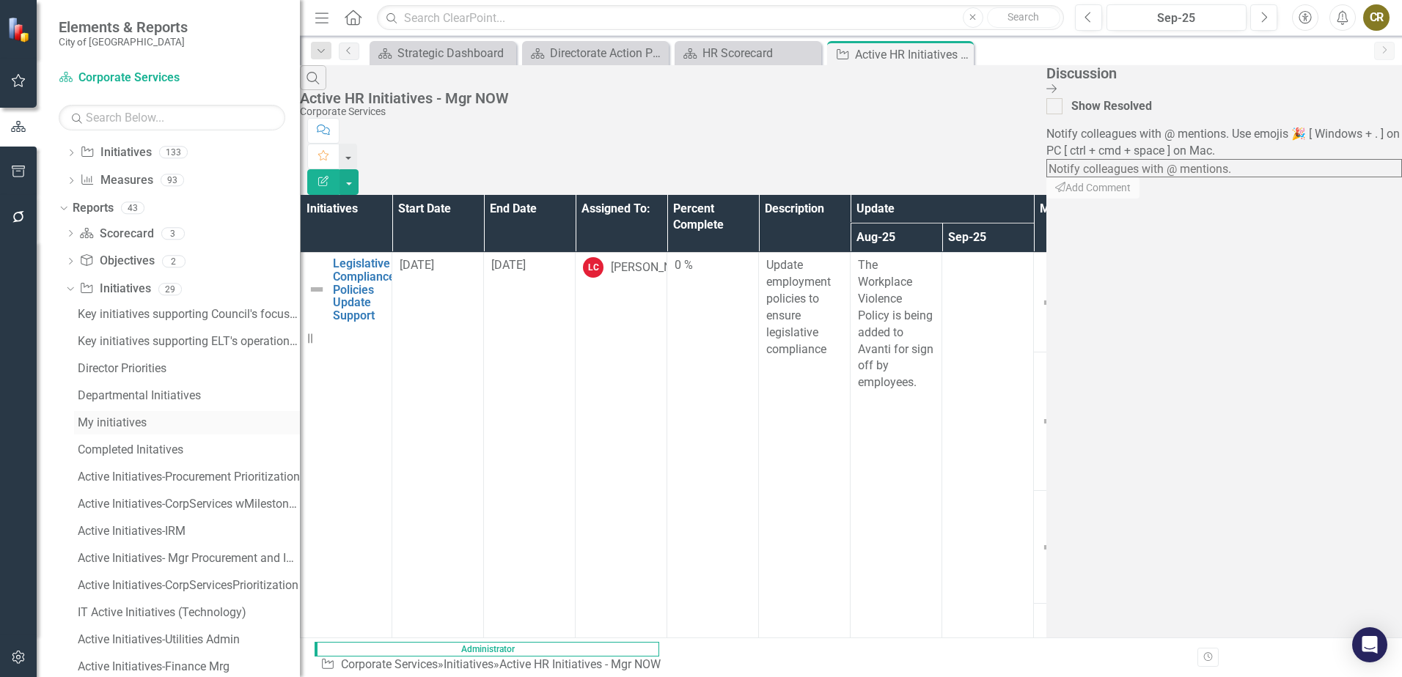
scroll to position [151, 0]
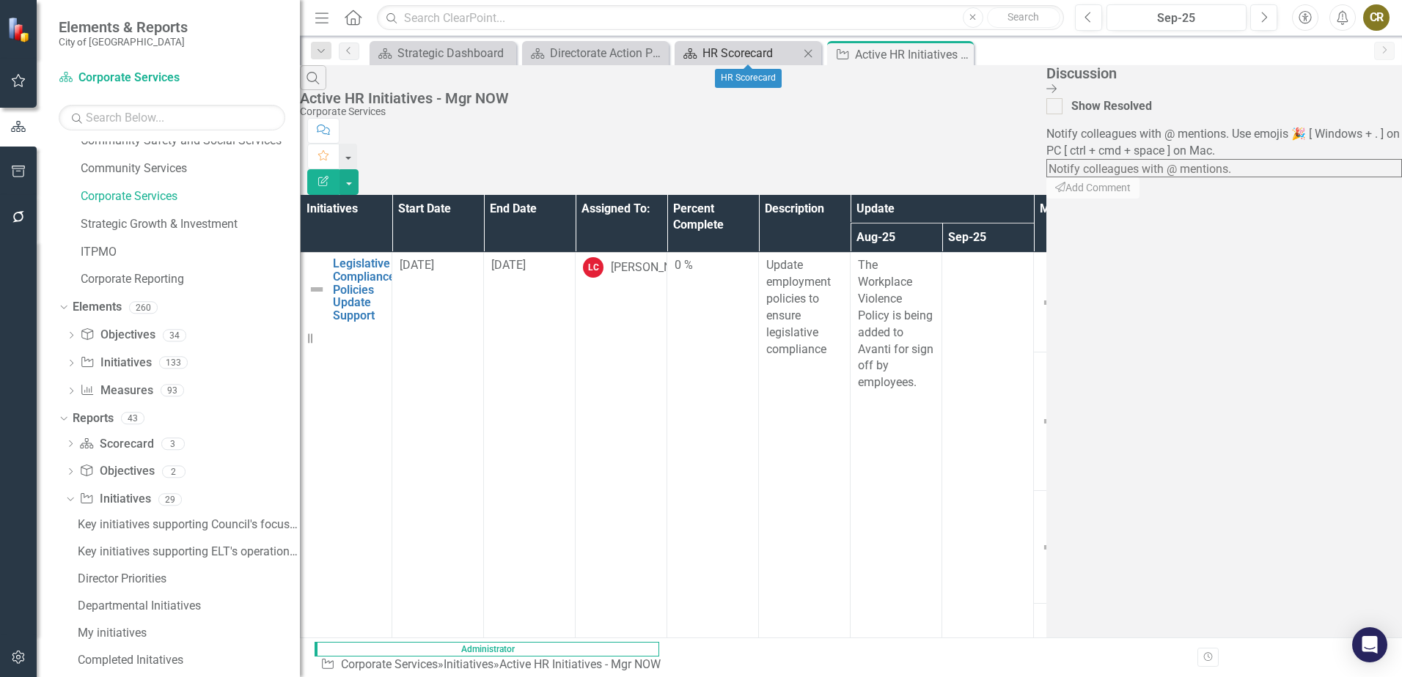
click at [743, 53] on div "HR Scorecard" at bounding box center [750, 53] width 97 height 18
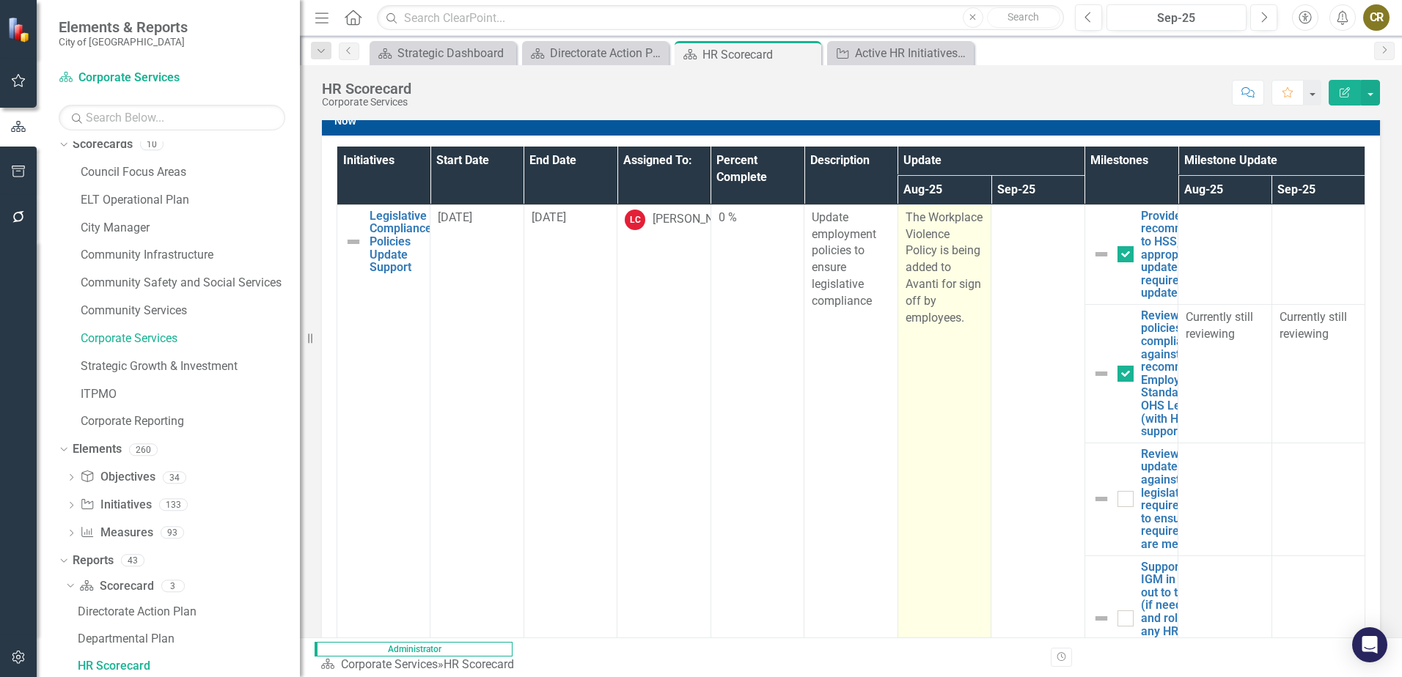
scroll to position [625, 0]
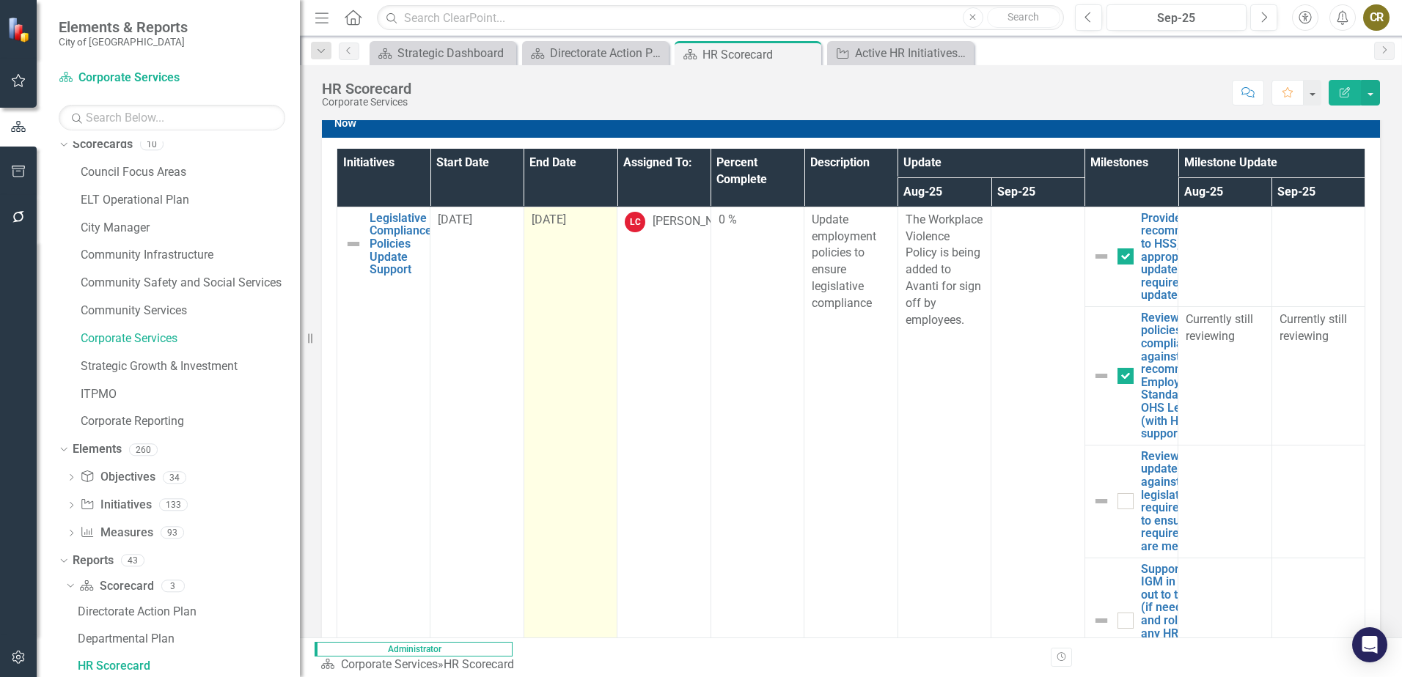
click at [581, 264] on td "[DATE]" at bounding box center [569, 445] width 93 height 477
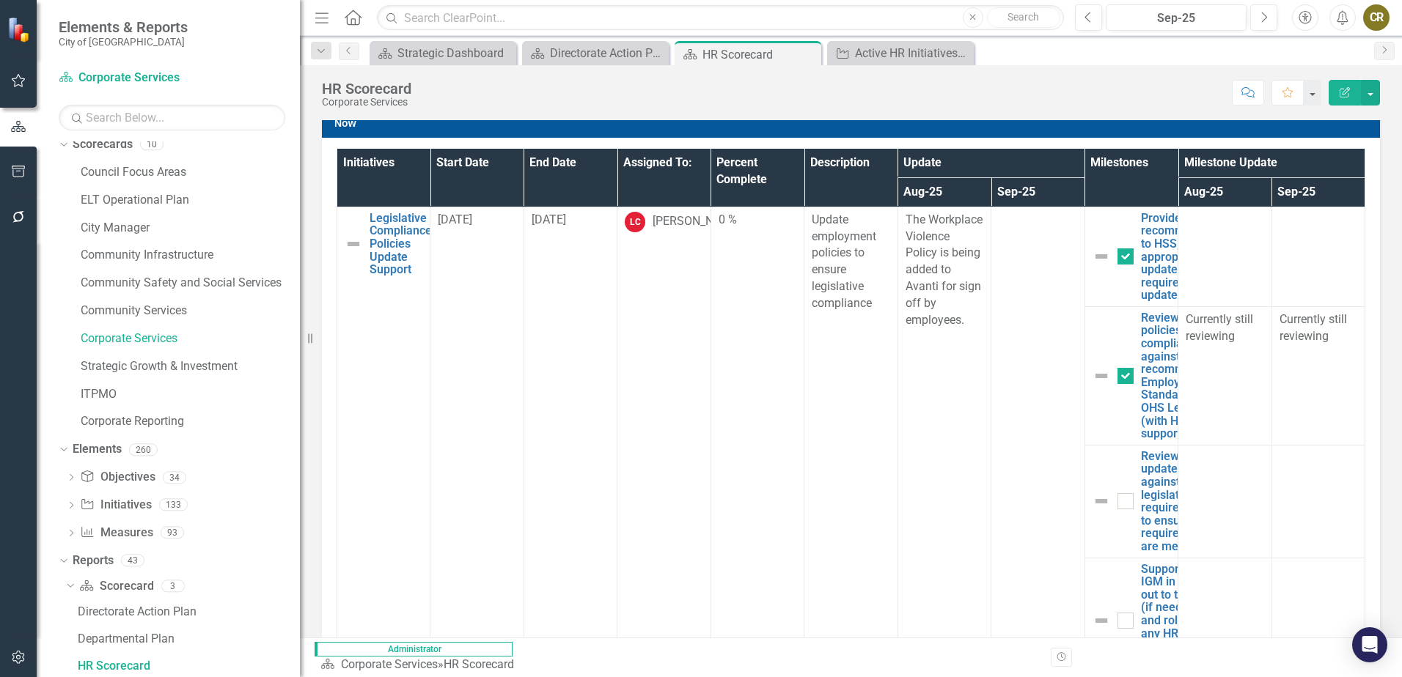
click at [1248, 95] on icon "button" at bounding box center [1247, 92] width 13 height 10
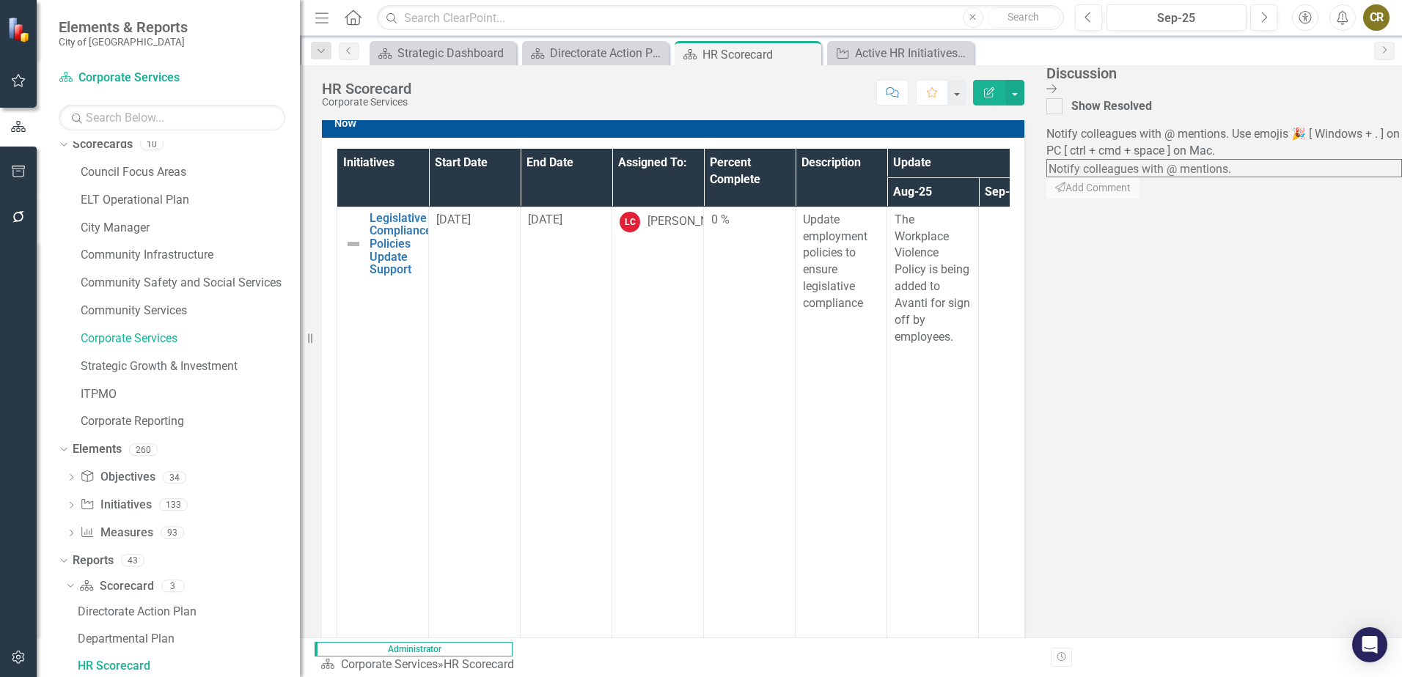
click at [1224, 159] on textarea at bounding box center [1224, 168] width 356 height 18
click at [1233, 159] on textarea at bounding box center [1224, 168] width 356 height 18
type textarea "L"
click at [137, 677] on span "[PERSON_NAME]" at bounding box center [68, 685] width 137 height 14
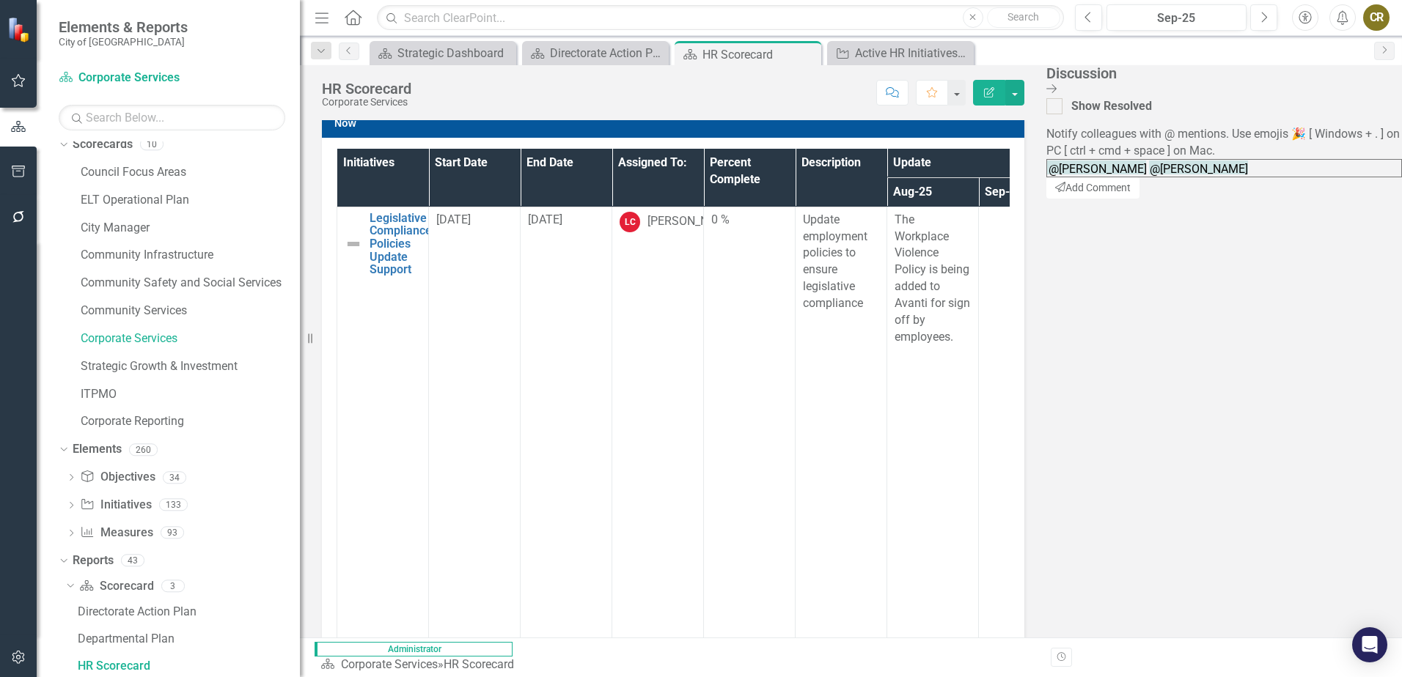
drag, startPoint x: 1278, startPoint y: 152, endPoint x: 1218, endPoint y: 152, distance: 59.4
click at [1218, 159] on textarea "@[PERSON_NAME] @[PERSON_NAME]" at bounding box center [1224, 168] width 356 height 18
drag, startPoint x: 1268, startPoint y: 213, endPoint x: 1321, endPoint y: 148, distance: 83.4
click at [1269, 177] on textarea "@ @[PERSON_NAME]" at bounding box center [1224, 168] width 356 height 18
type textarea "@ @[PERSON_NAME]"
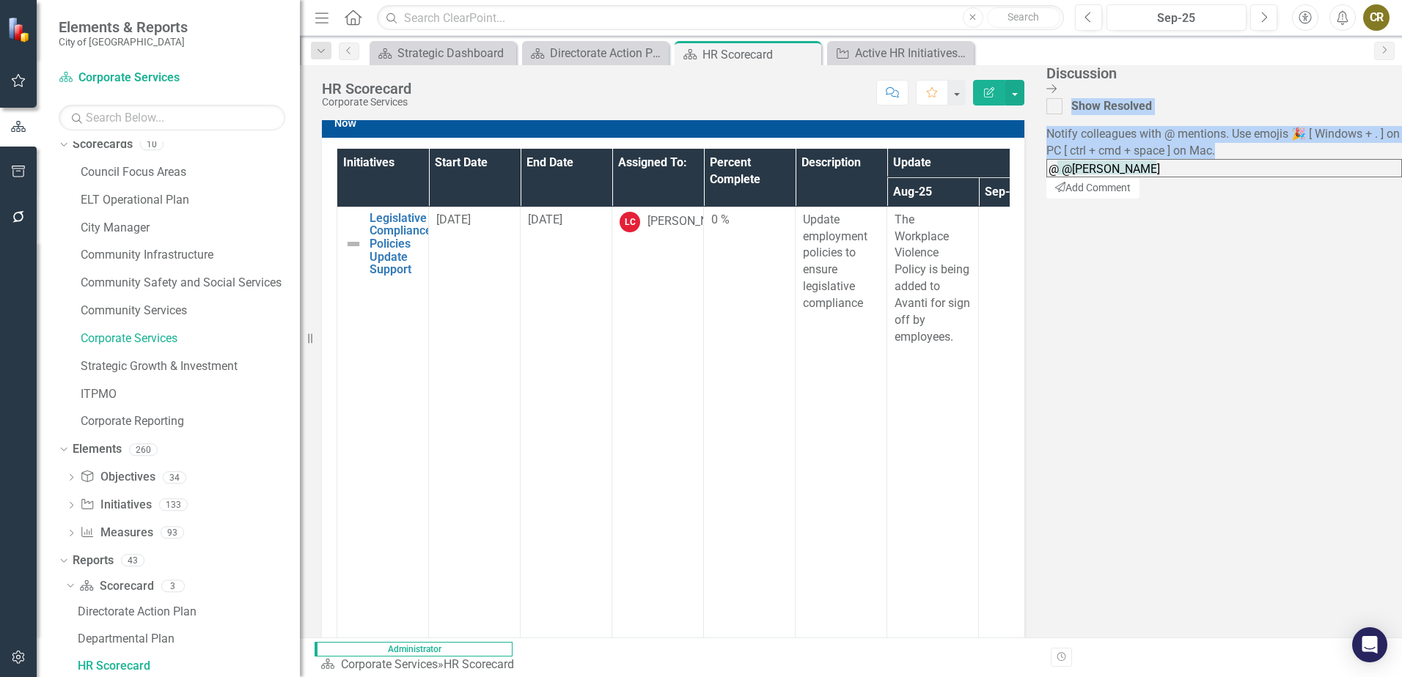
drag, startPoint x: 1392, startPoint y: 84, endPoint x: 1358, endPoint y: 177, distance: 99.3
click at [1369, 166] on div "Discussion Close Discussion Bar Show Resolved Notify colleagues with @ mentions…" at bounding box center [1224, 351] width 356 height 573
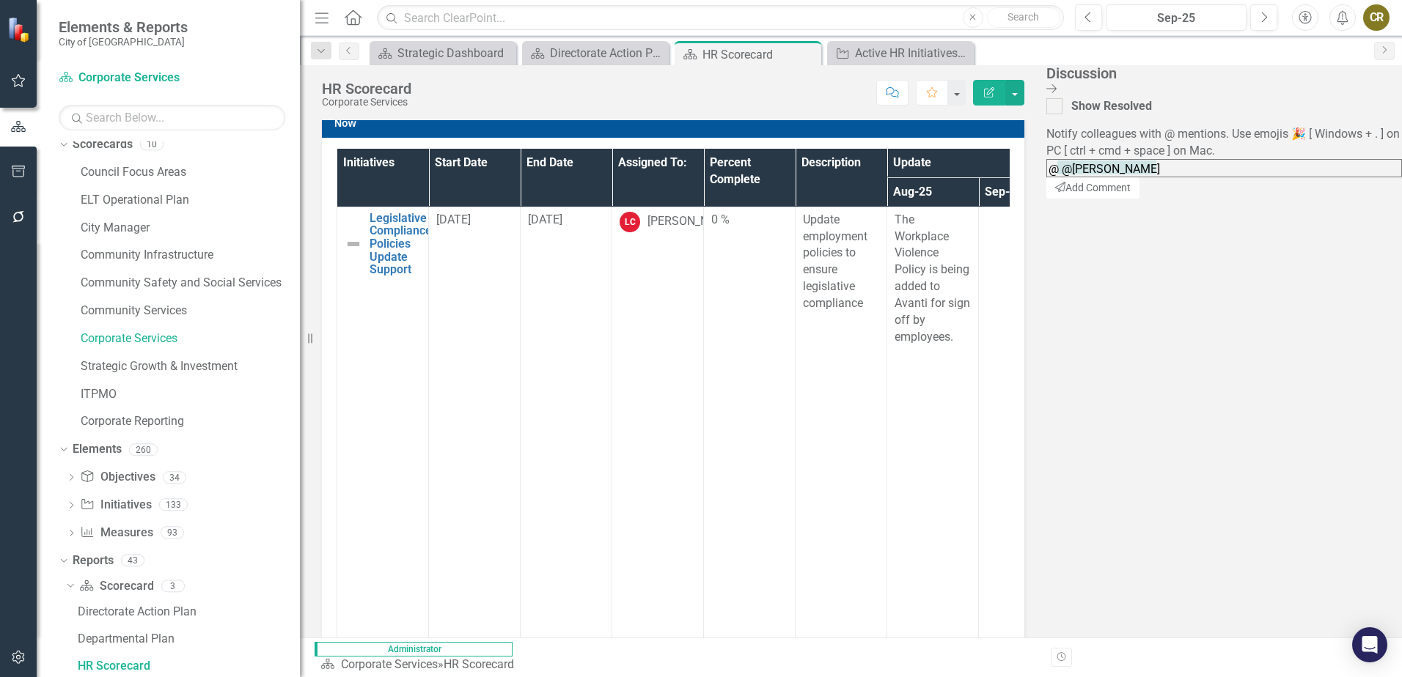
click at [1337, 171] on textarea "@ @[PERSON_NAME]" at bounding box center [1224, 168] width 356 height 18
drag, startPoint x: 1336, startPoint y: 161, endPoint x: 1172, endPoint y: 163, distance: 163.5
click at [1172, 163] on div "HR Scorecard Corporate Services Score: N/A Sep-25 Completed Comment Favorite Ed…" at bounding box center [851, 351] width 1102 height 573
click at [1056, 86] on icon "Close Discussion Bar" at bounding box center [1051, 89] width 10 height 12
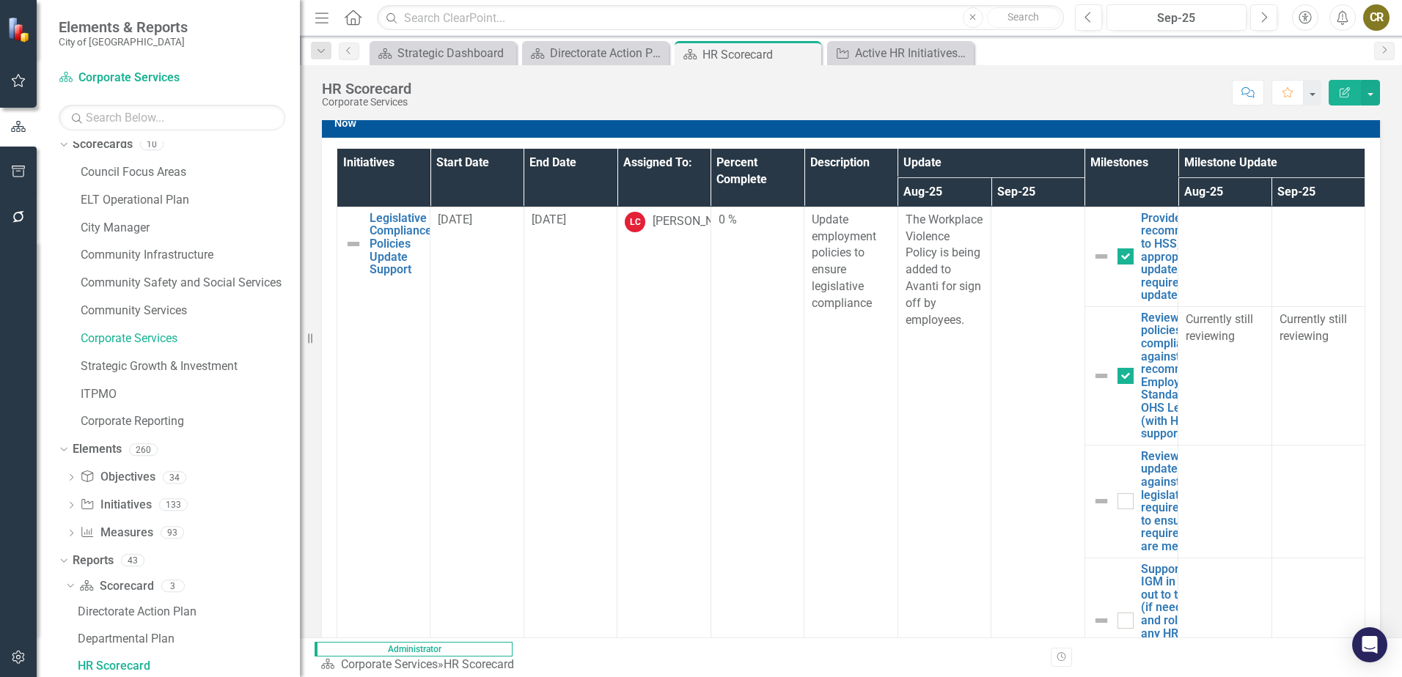
click at [1244, 94] on icon "button" at bounding box center [1247, 92] width 13 height 10
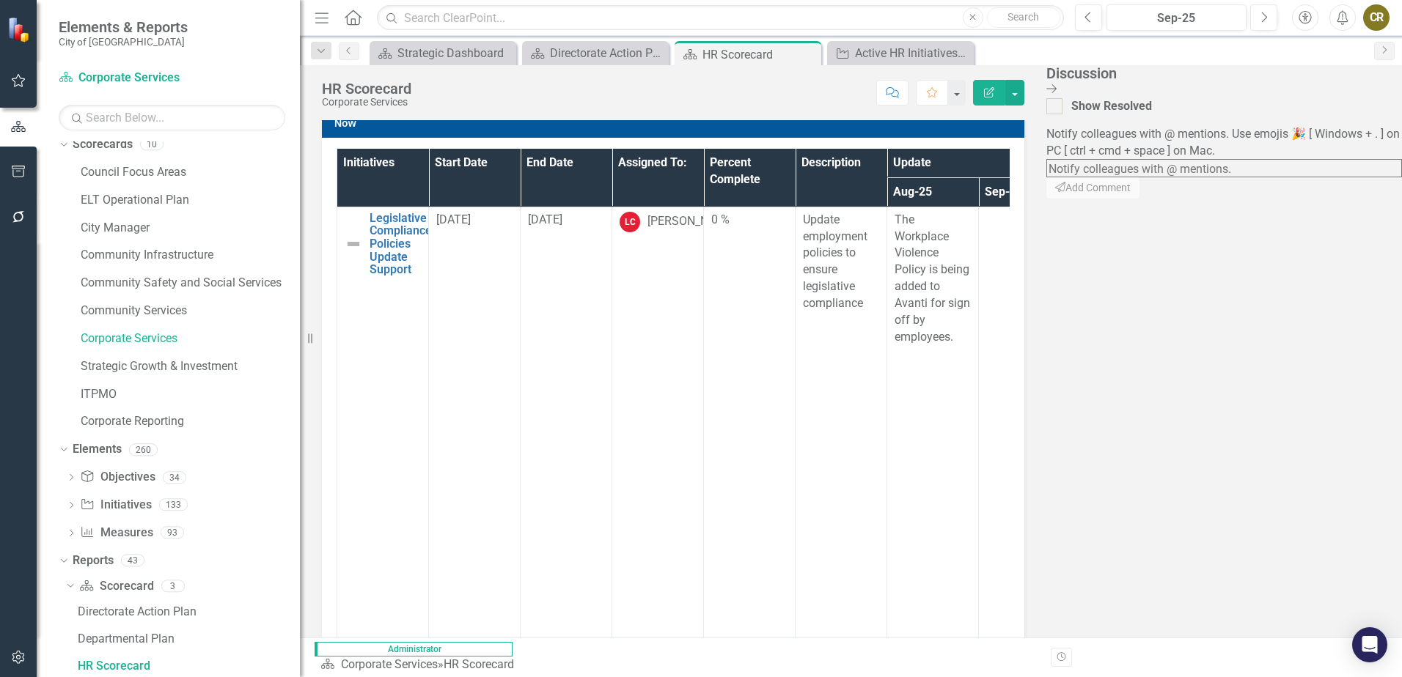
click at [1218, 159] on textarea at bounding box center [1224, 168] width 356 height 18
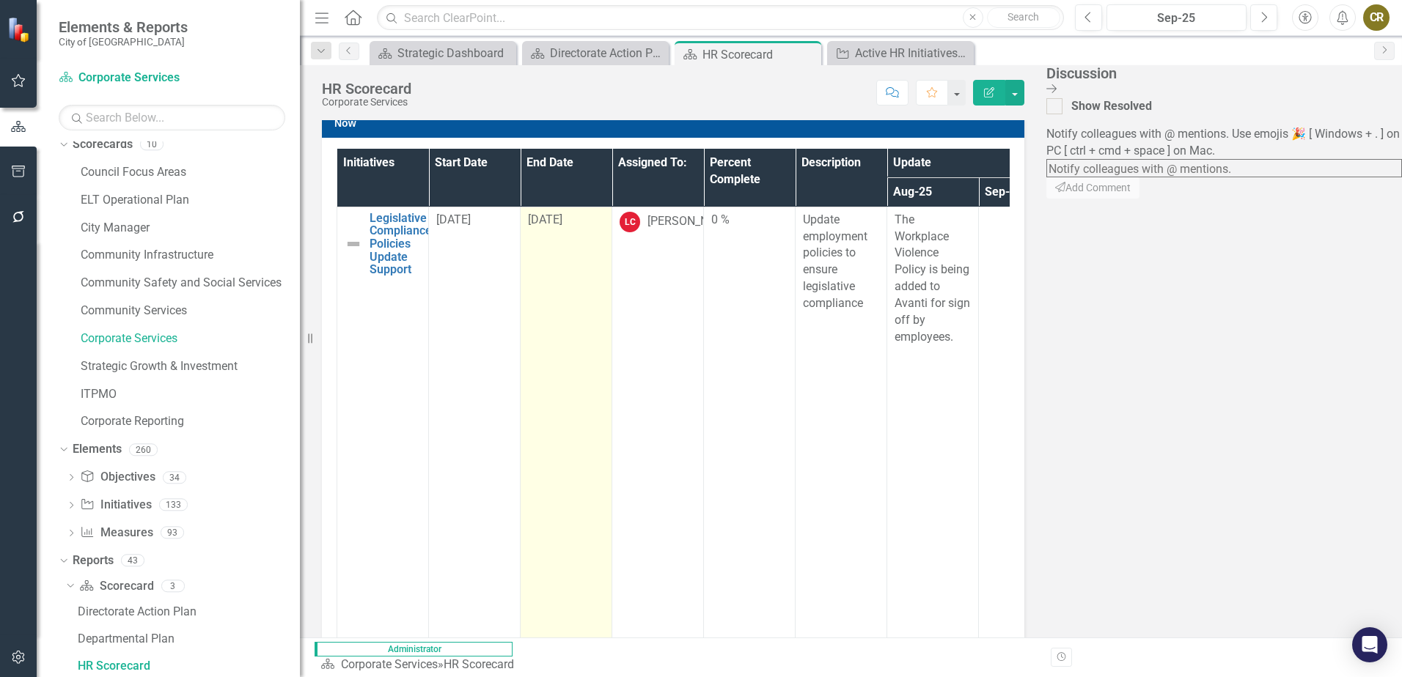
click at [551, 243] on td "[DATE]" at bounding box center [567, 445] width 92 height 477
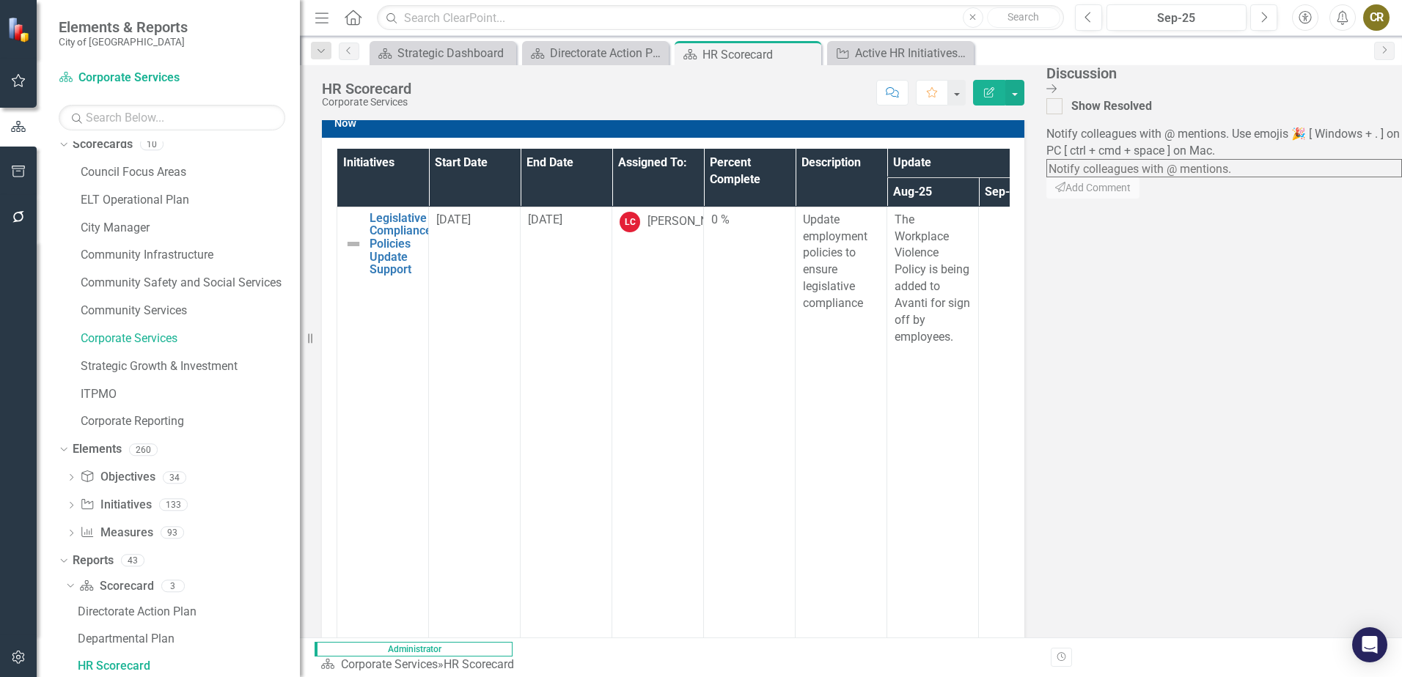
click at [1056, 90] on icon "Close Discussion Bar" at bounding box center [1051, 89] width 10 height 12
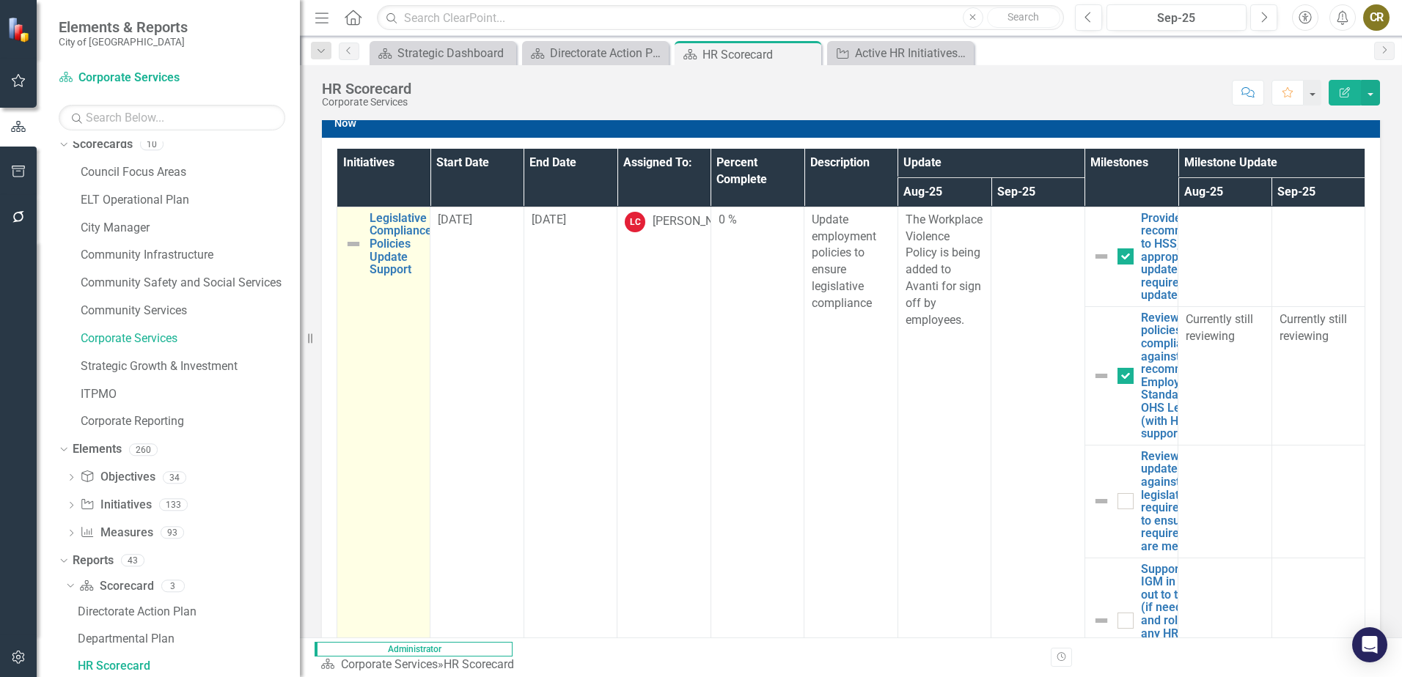
click at [403, 295] on td "Legislative Compliance Policies Update Support Link Map View Link Map Edit Edit…" at bounding box center [383, 445] width 93 height 477
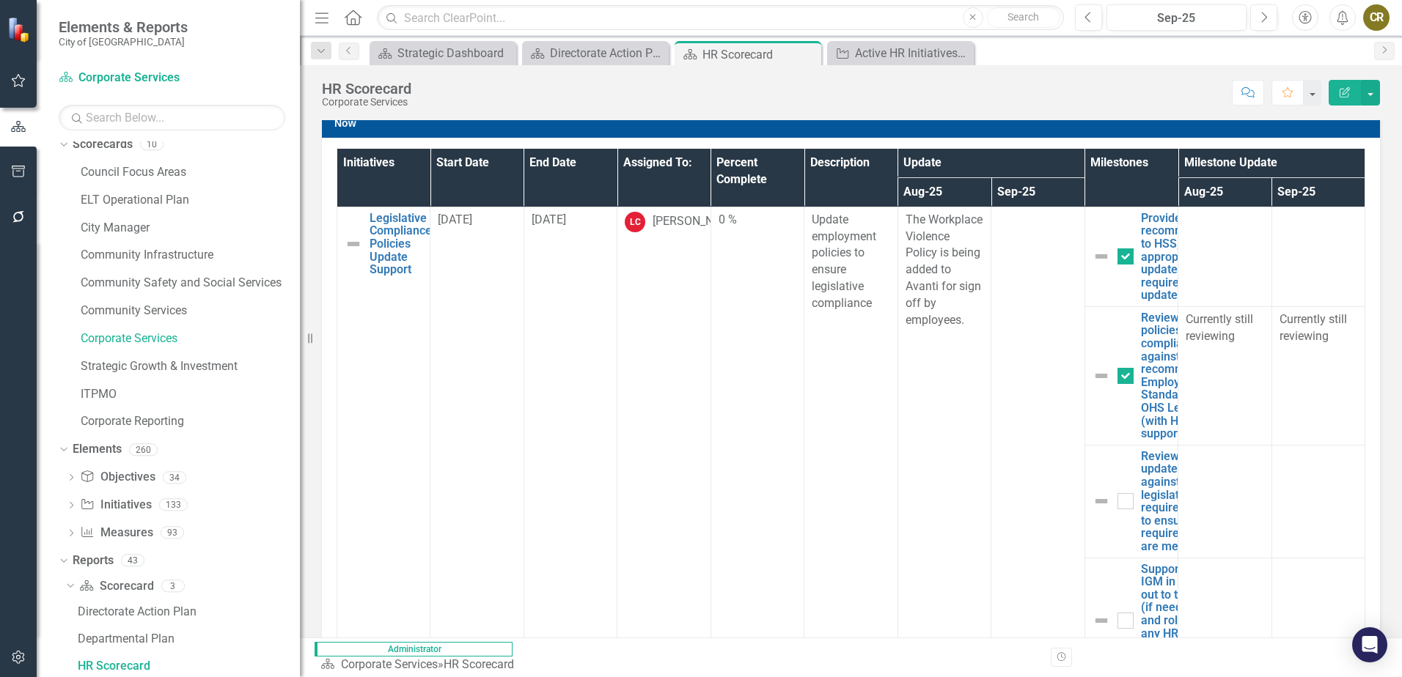
click at [1241, 97] on icon "Comment" at bounding box center [1247, 92] width 13 height 10
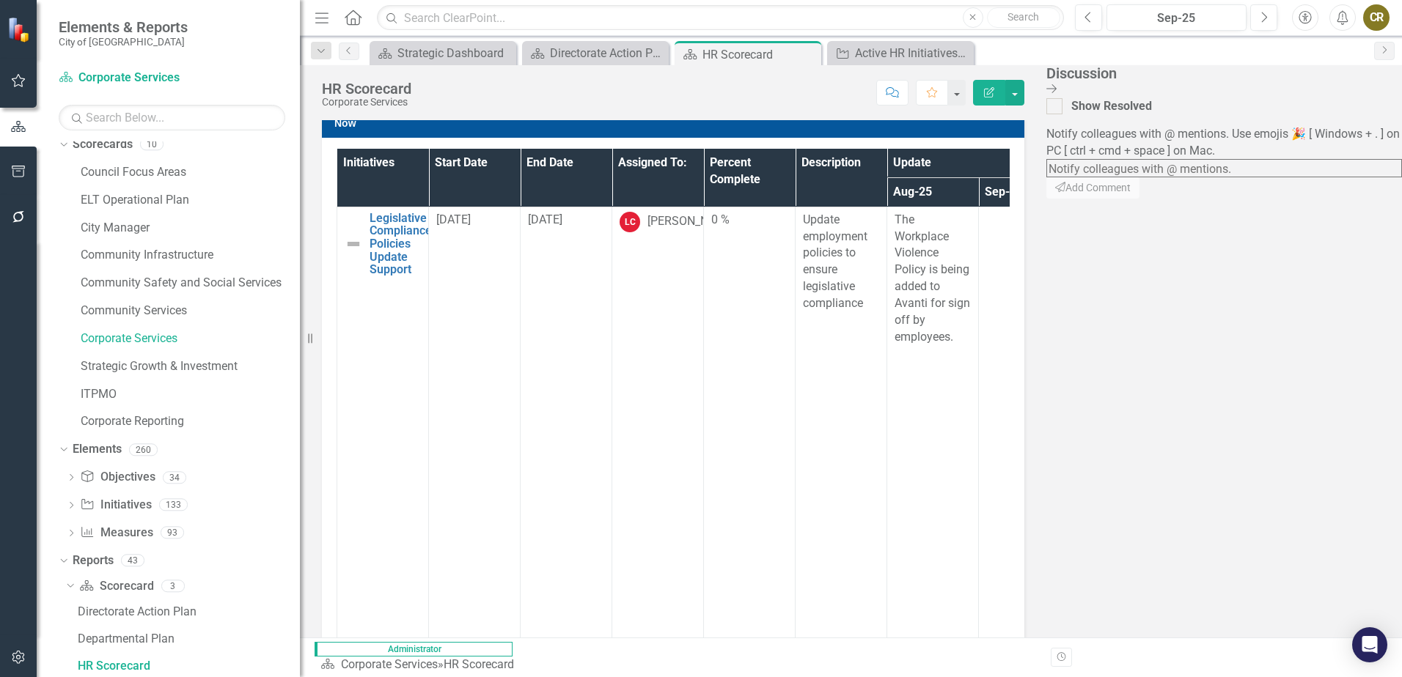
click at [1224, 159] on textarea at bounding box center [1224, 168] width 356 height 18
click at [1056, 88] on icon at bounding box center [1051, 88] width 10 height 9
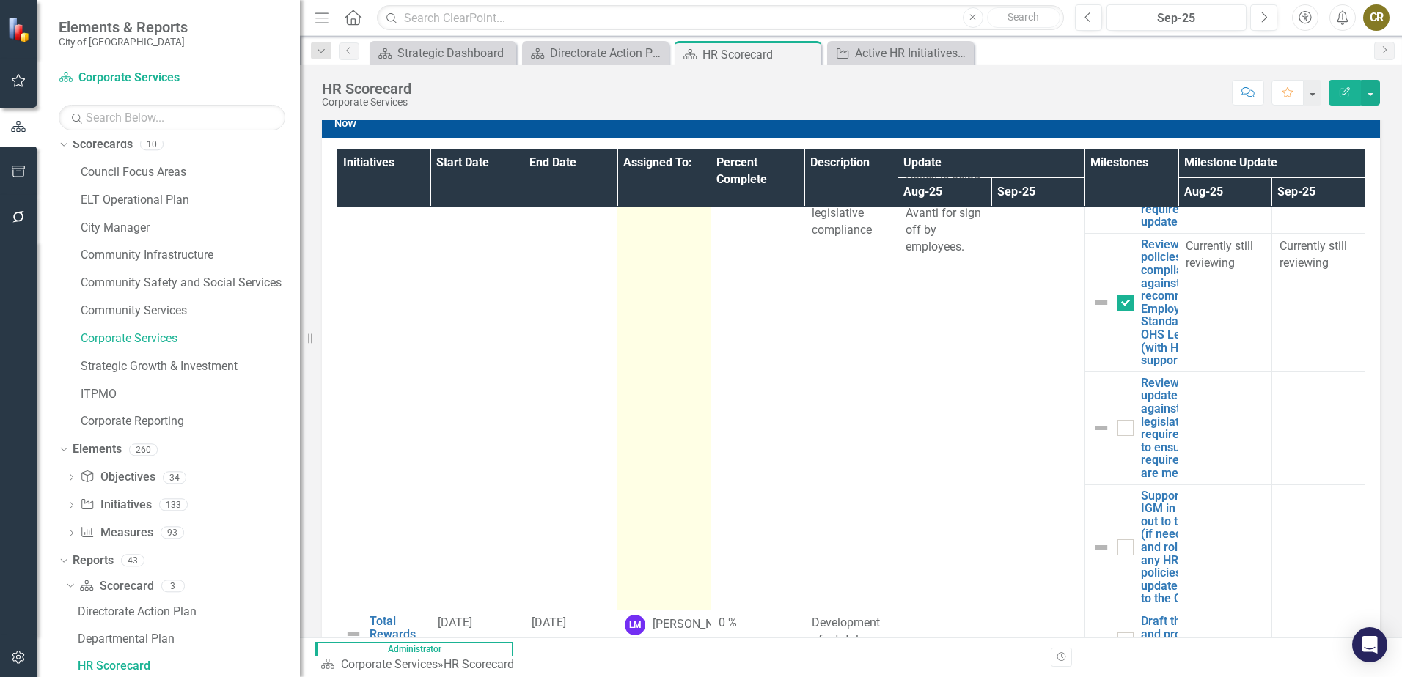
scroll to position [0, 0]
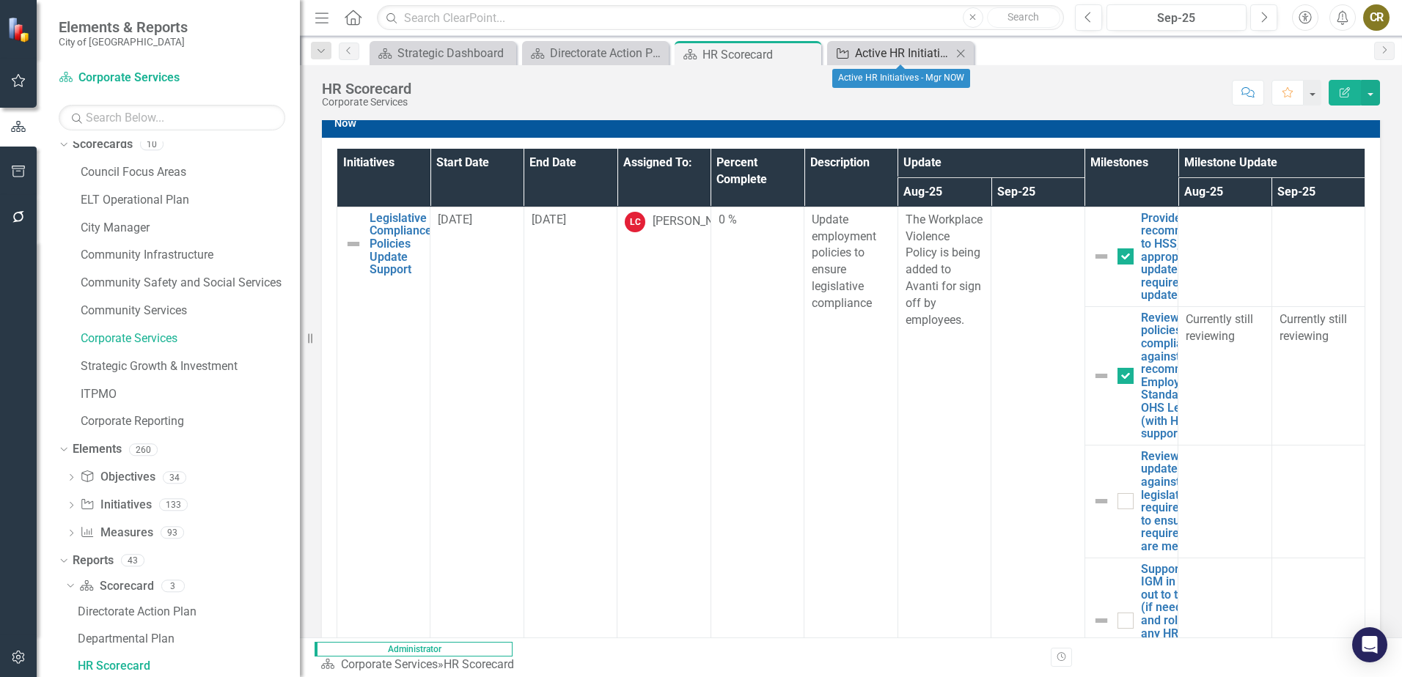
click at [879, 56] on div "Active HR Initiatives - Mgr NOW" at bounding box center [903, 53] width 97 height 18
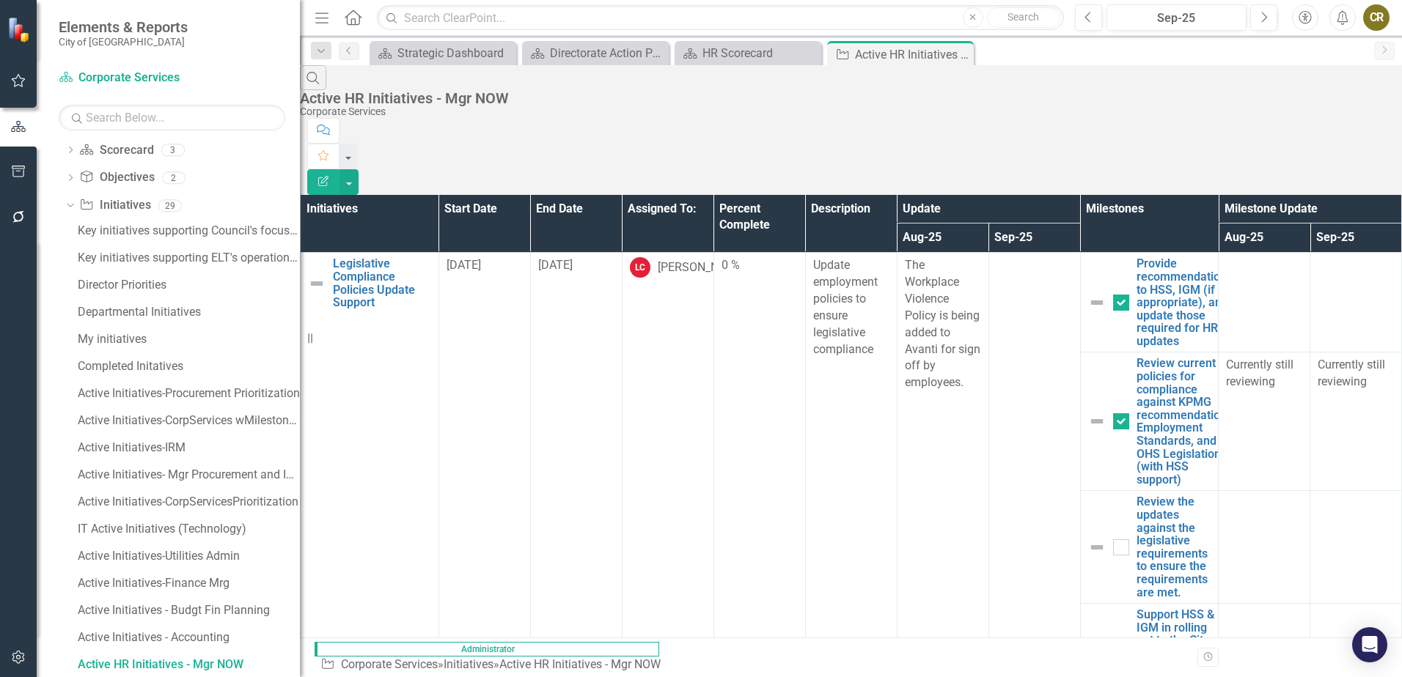
scroll to position [444, 0]
